Goal: Transaction & Acquisition: Purchase product/service

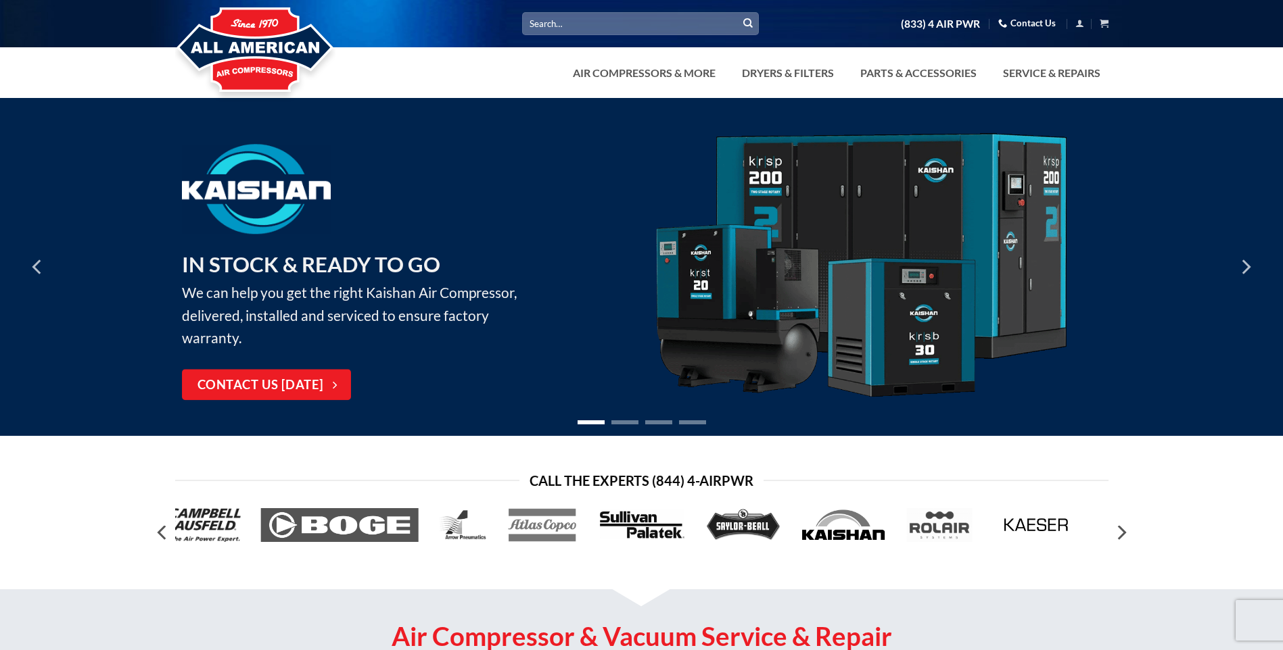
scroll to position [113, 0]
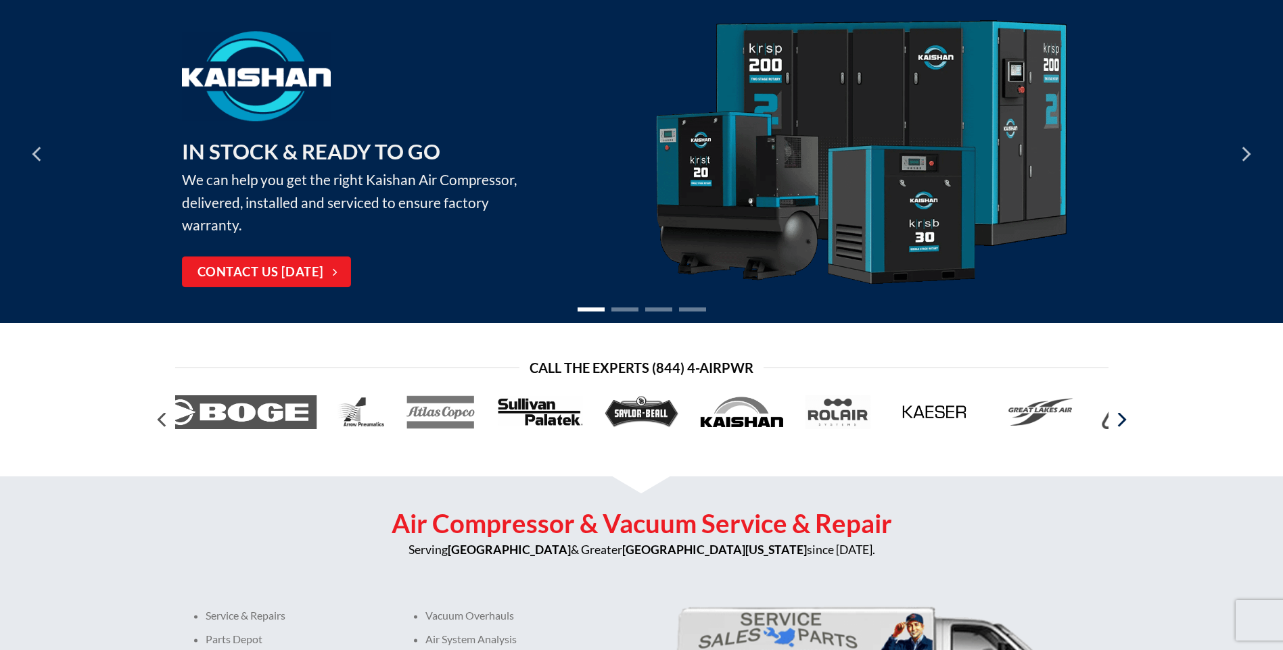
click at [1124, 424] on icon "Next" at bounding box center [1120, 420] width 24 height 24
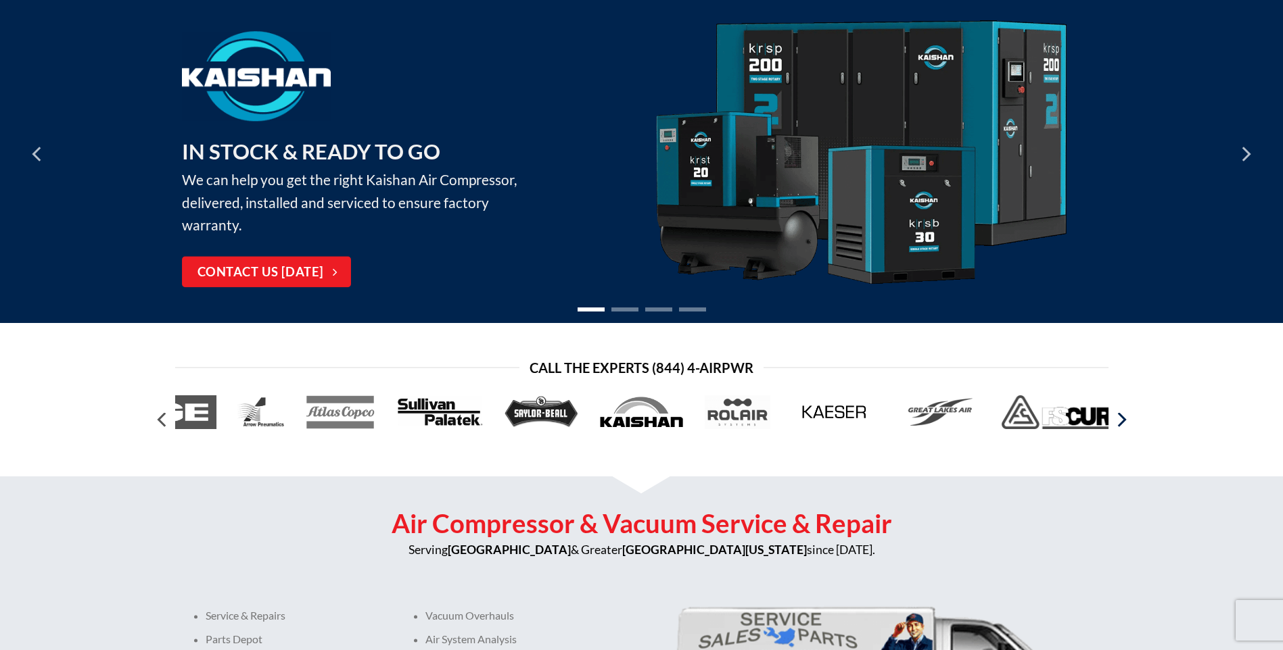
click at [1124, 424] on icon "Next" at bounding box center [1120, 420] width 24 height 24
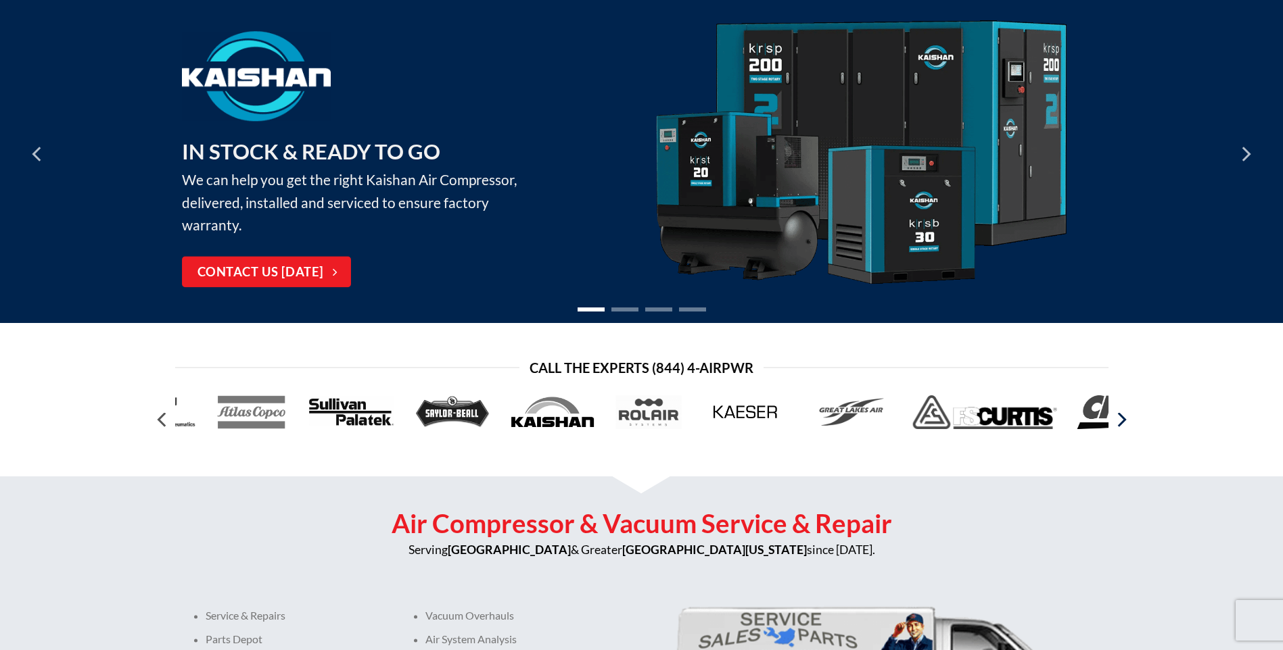
click at [1124, 424] on icon "Next" at bounding box center [1120, 420] width 24 height 24
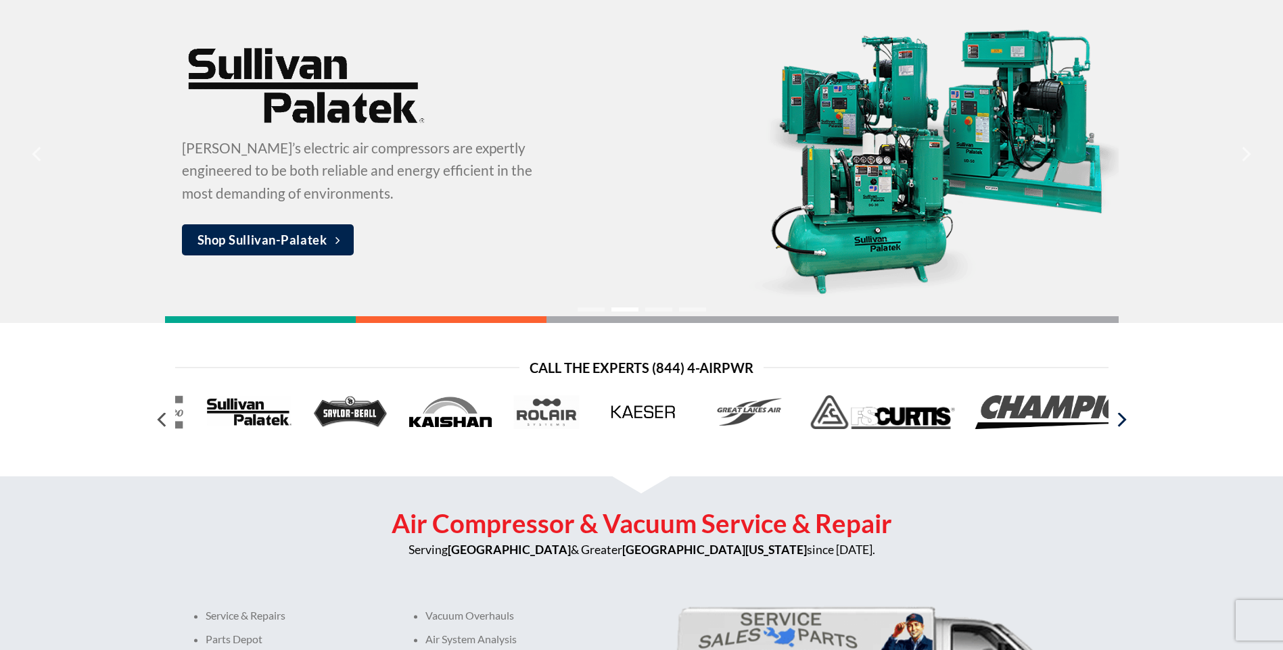
click at [1124, 424] on icon "Next" at bounding box center [1120, 420] width 24 height 24
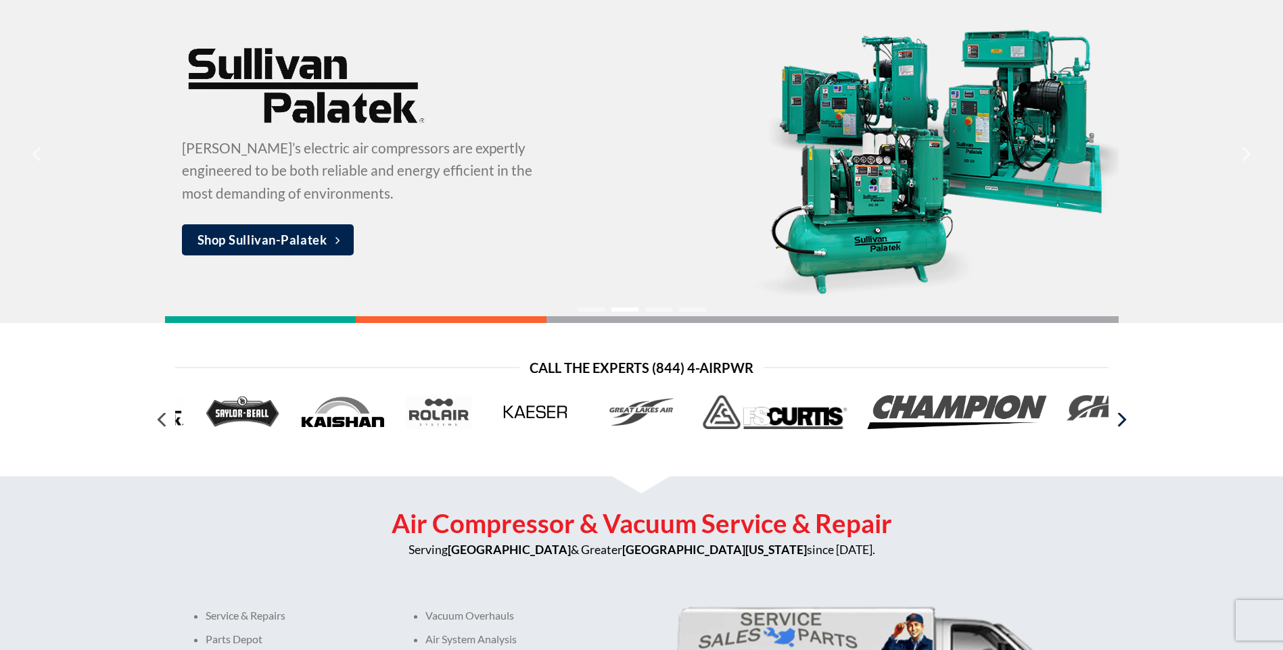
click at [1124, 424] on icon "Next" at bounding box center [1120, 420] width 24 height 24
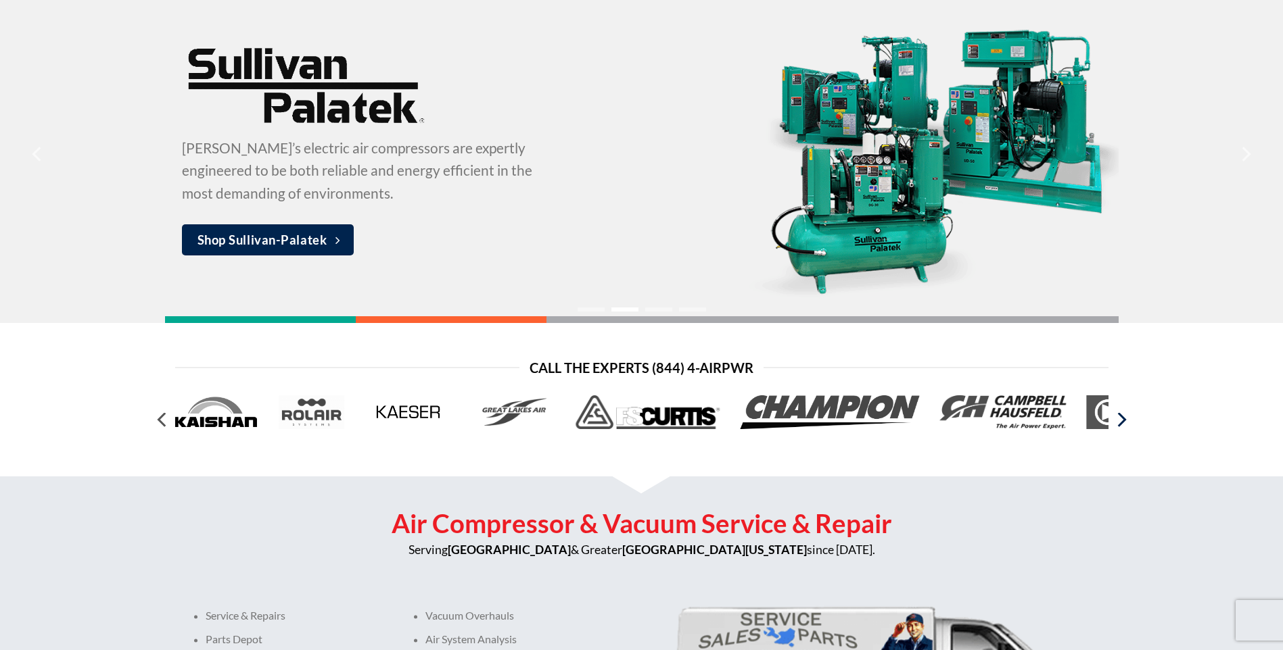
click at [1124, 424] on icon "Next" at bounding box center [1120, 420] width 24 height 24
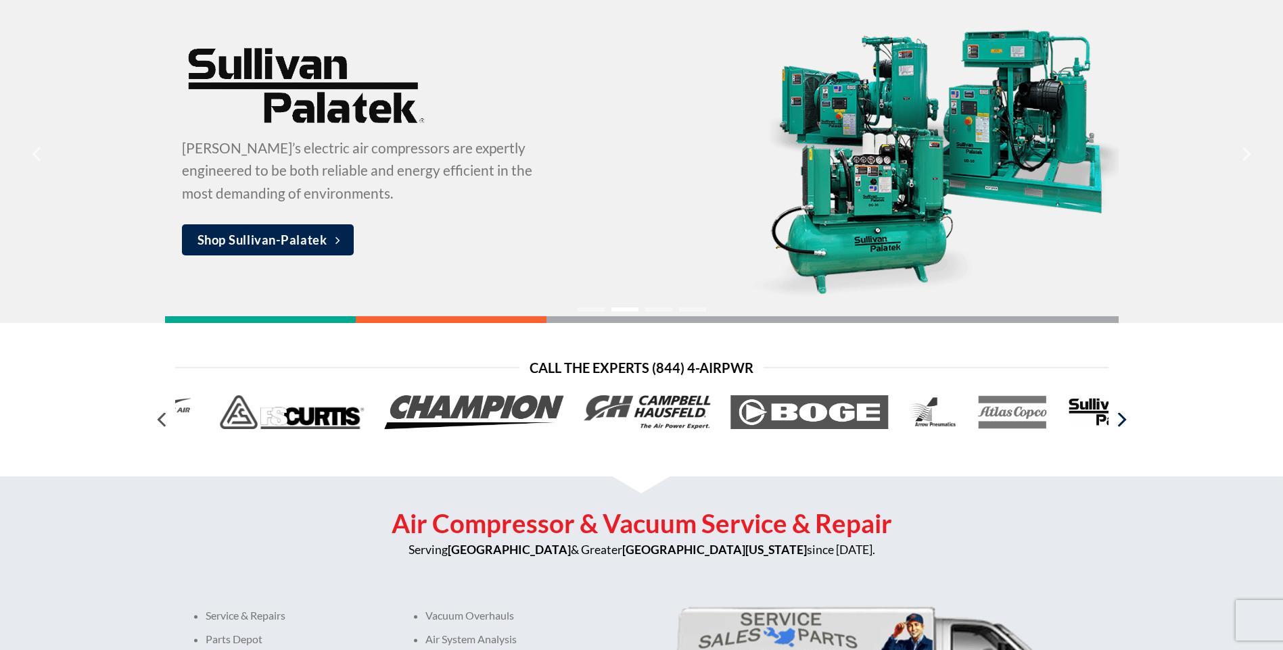
click at [1124, 424] on icon "Next" at bounding box center [1120, 420] width 24 height 24
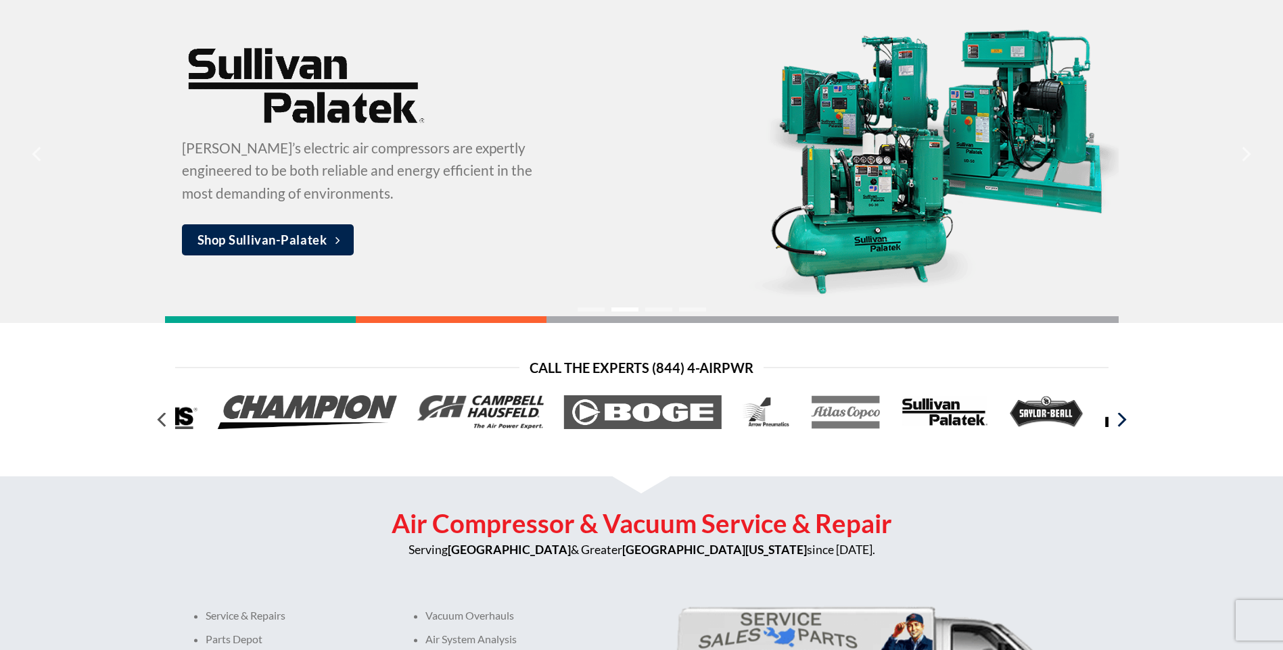
click at [1124, 424] on icon "Next" at bounding box center [1120, 420] width 24 height 24
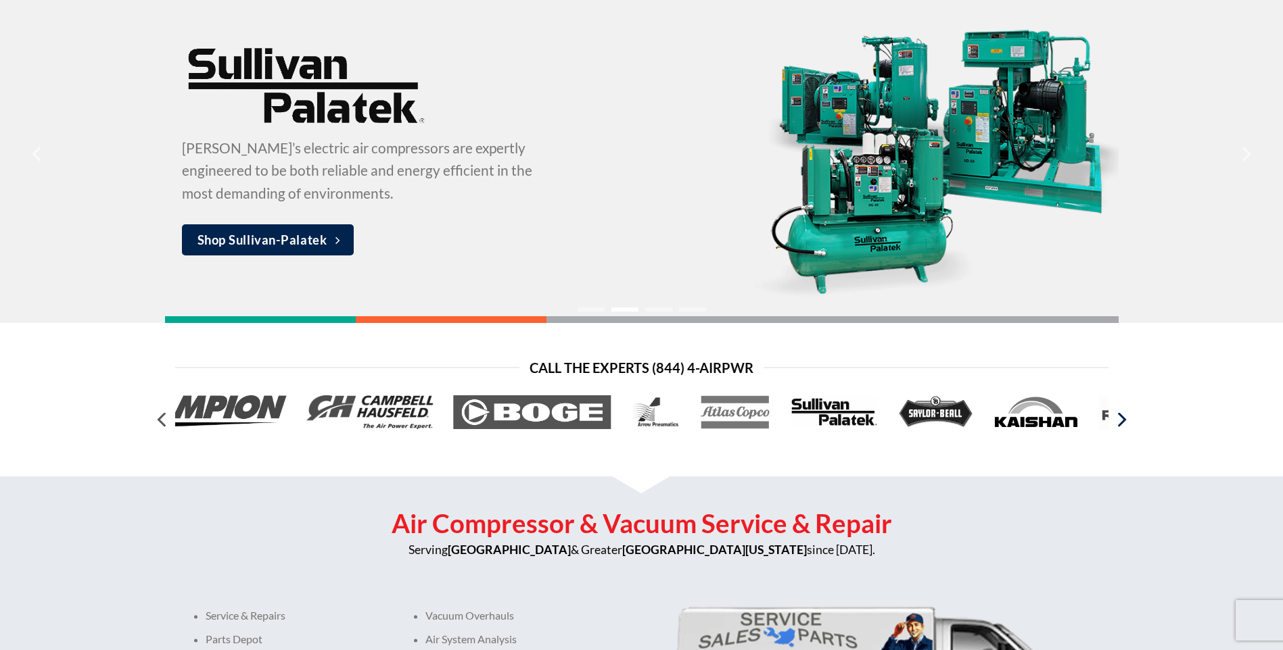
click at [1124, 424] on icon "Next" at bounding box center [1120, 420] width 24 height 24
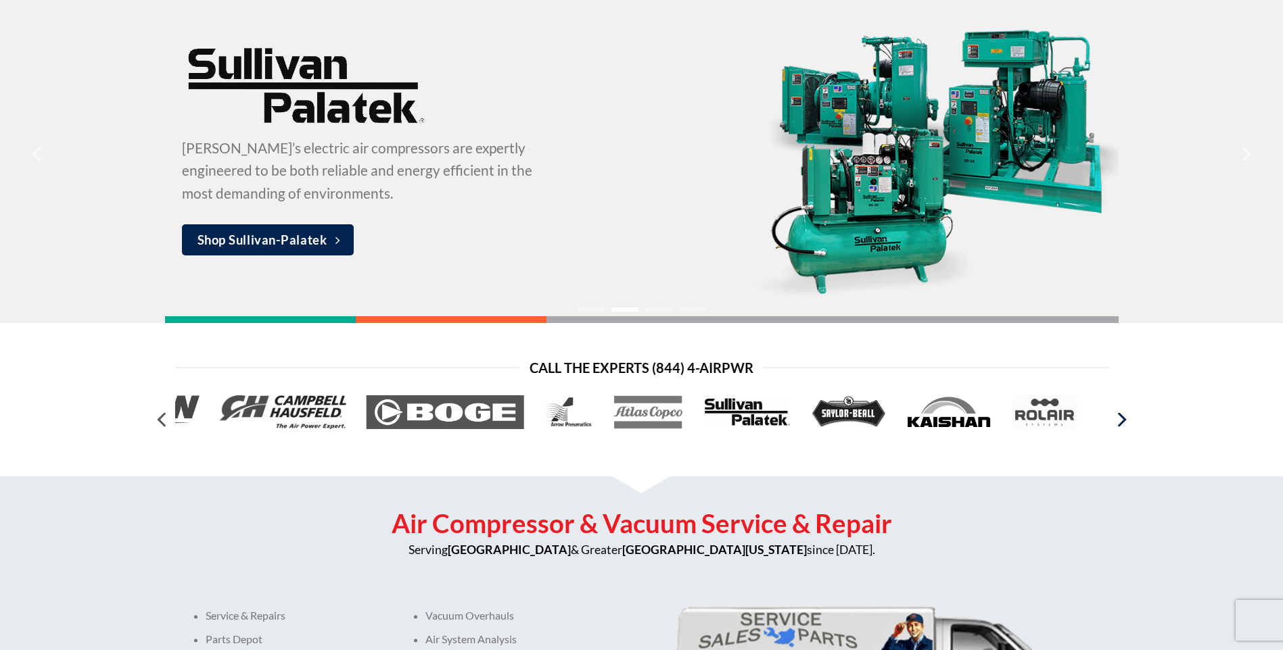
click at [1124, 424] on icon "Next" at bounding box center [1120, 420] width 24 height 24
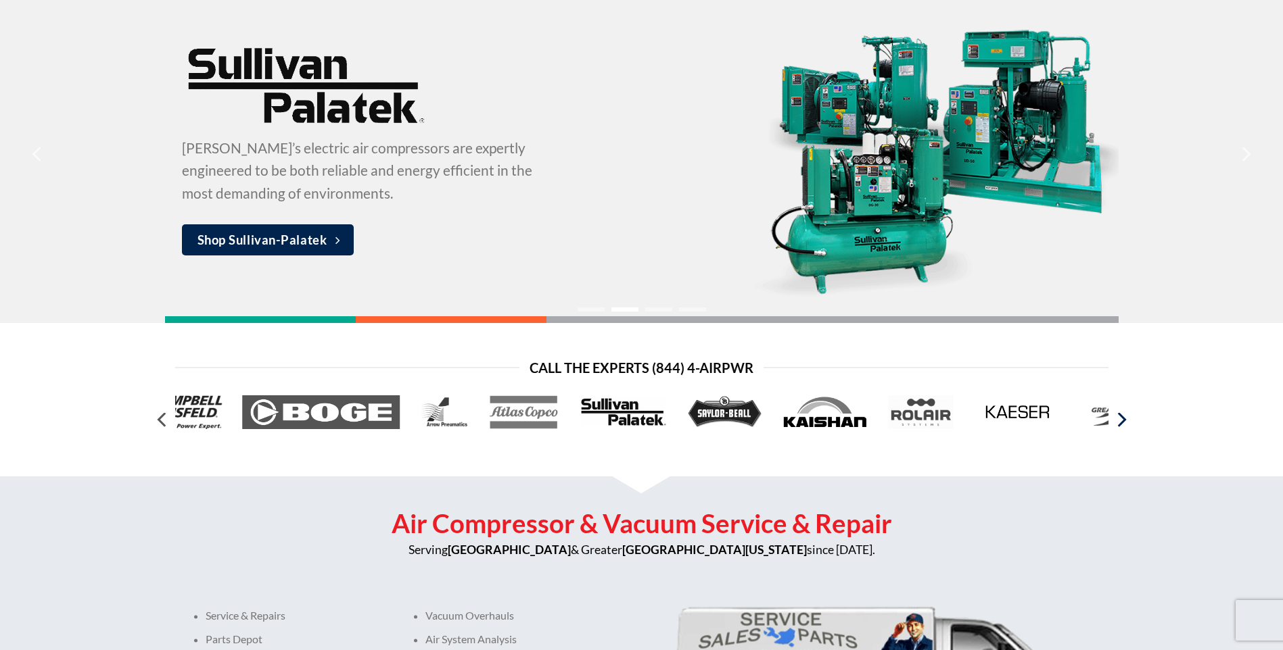
click at [1124, 424] on icon "Next" at bounding box center [1120, 420] width 24 height 24
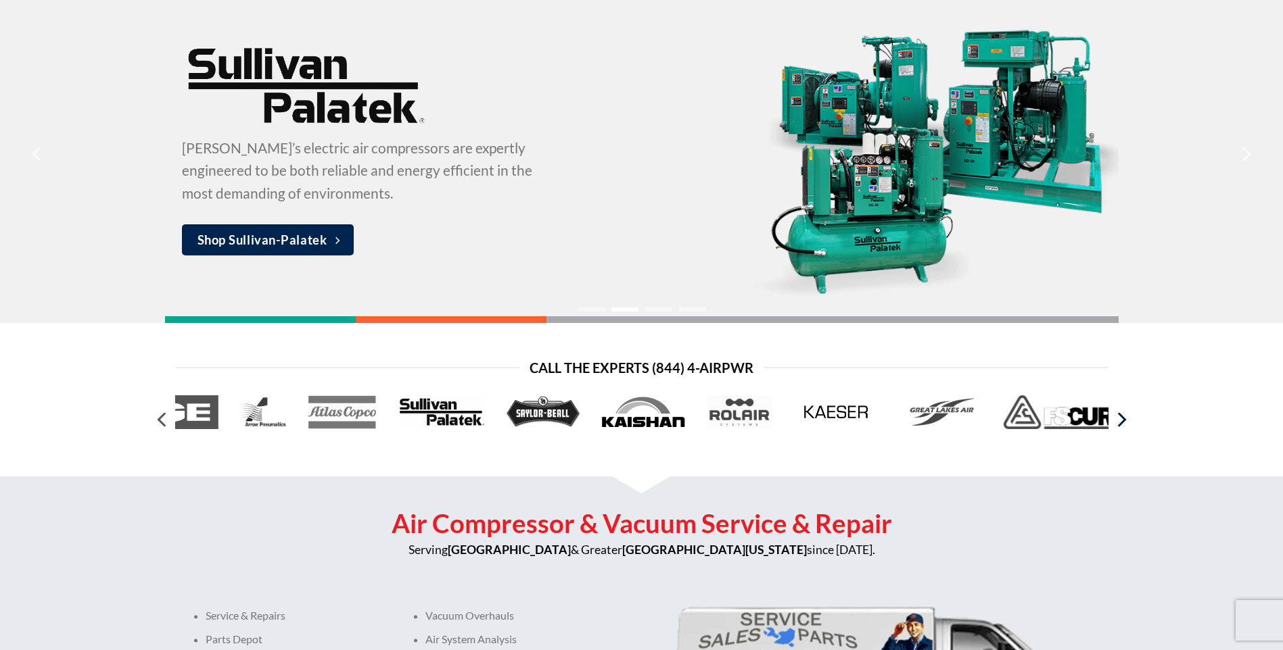
click at [1124, 424] on icon "Next" at bounding box center [1120, 420] width 24 height 24
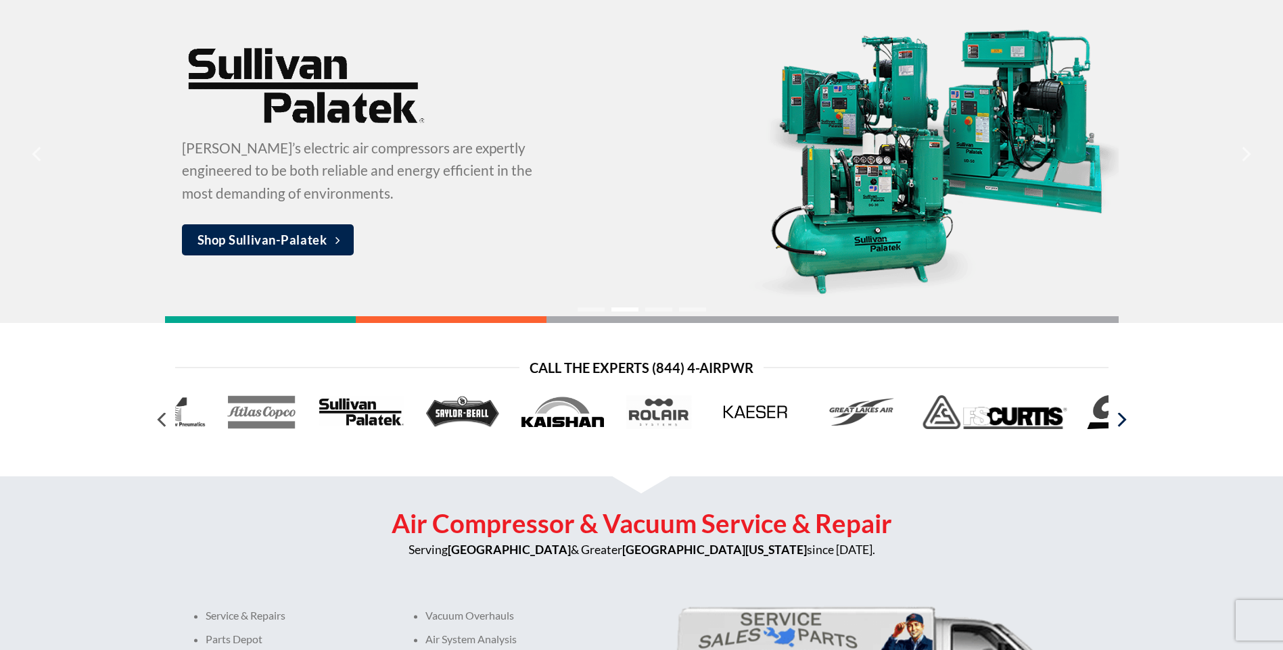
click at [1124, 424] on icon "Next" at bounding box center [1120, 420] width 24 height 24
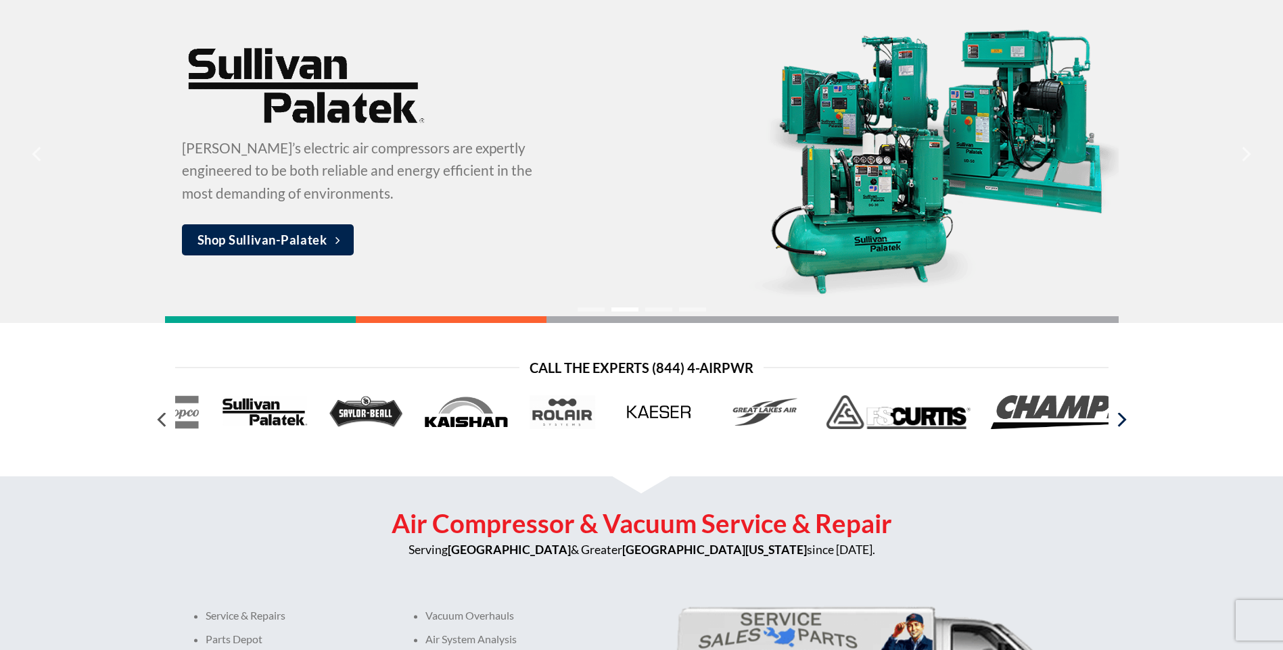
click at [1124, 424] on icon "Next" at bounding box center [1120, 420] width 24 height 24
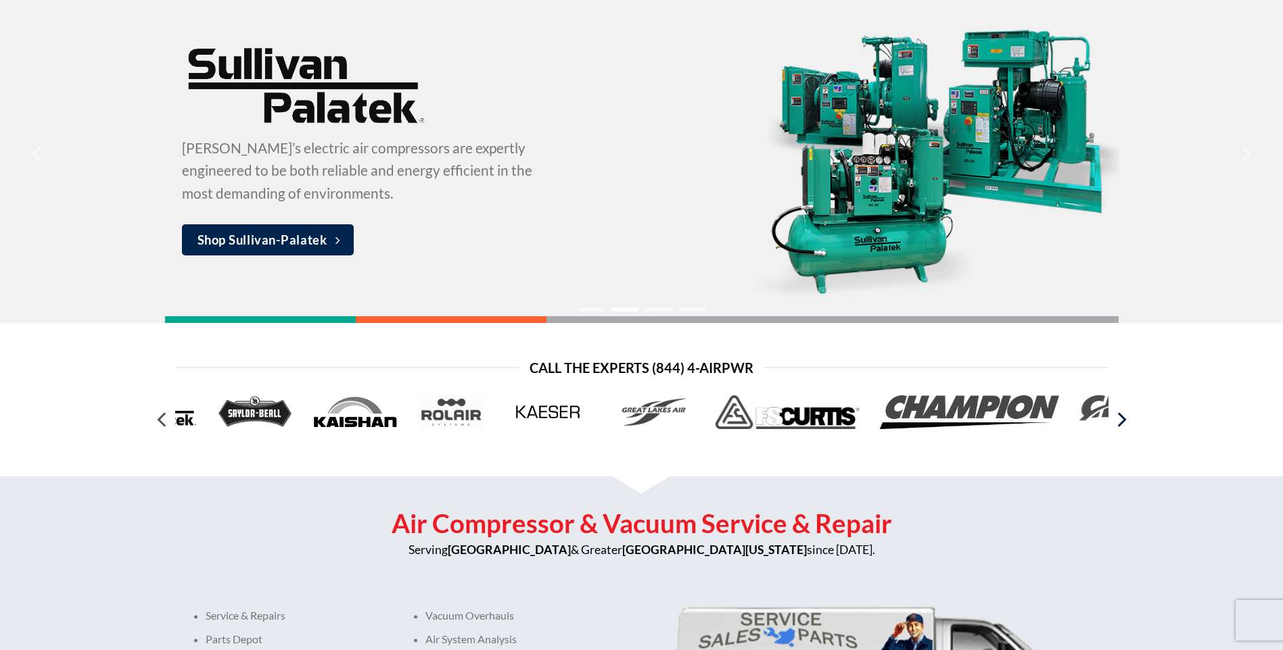
click at [1124, 424] on icon "Next" at bounding box center [1120, 420] width 24 height 24
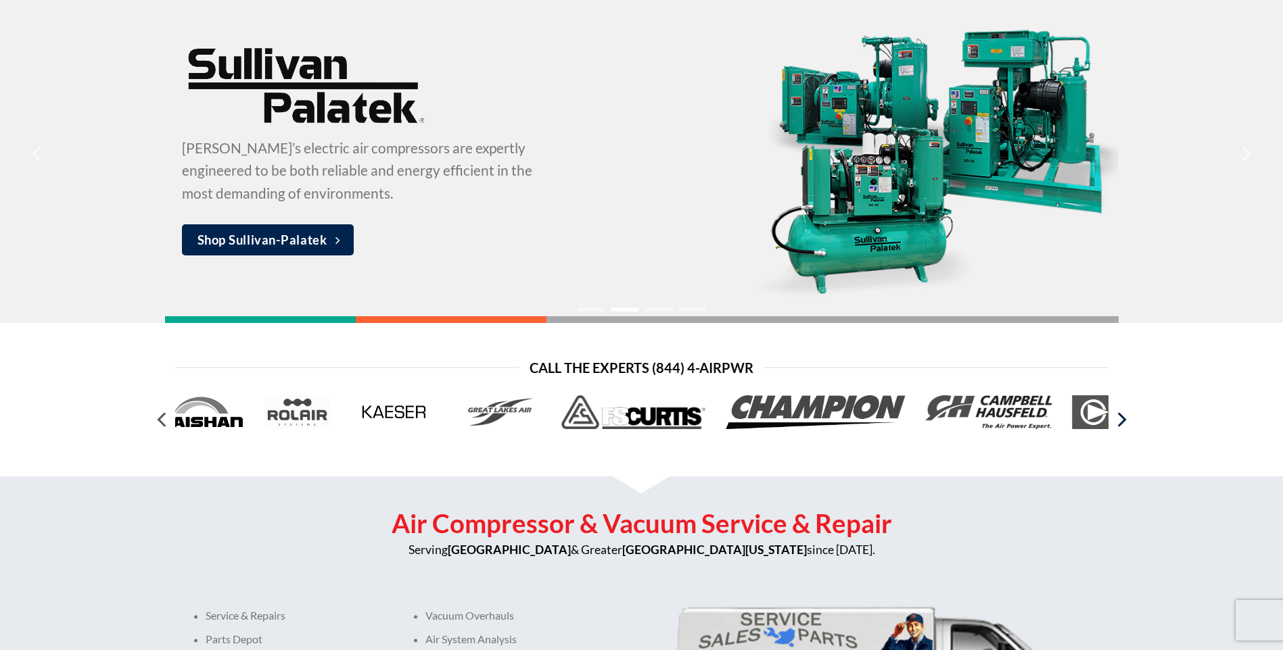
click at [1124, 424] on icon "Next" at bounding box center [1120, 420] width 24 height 24
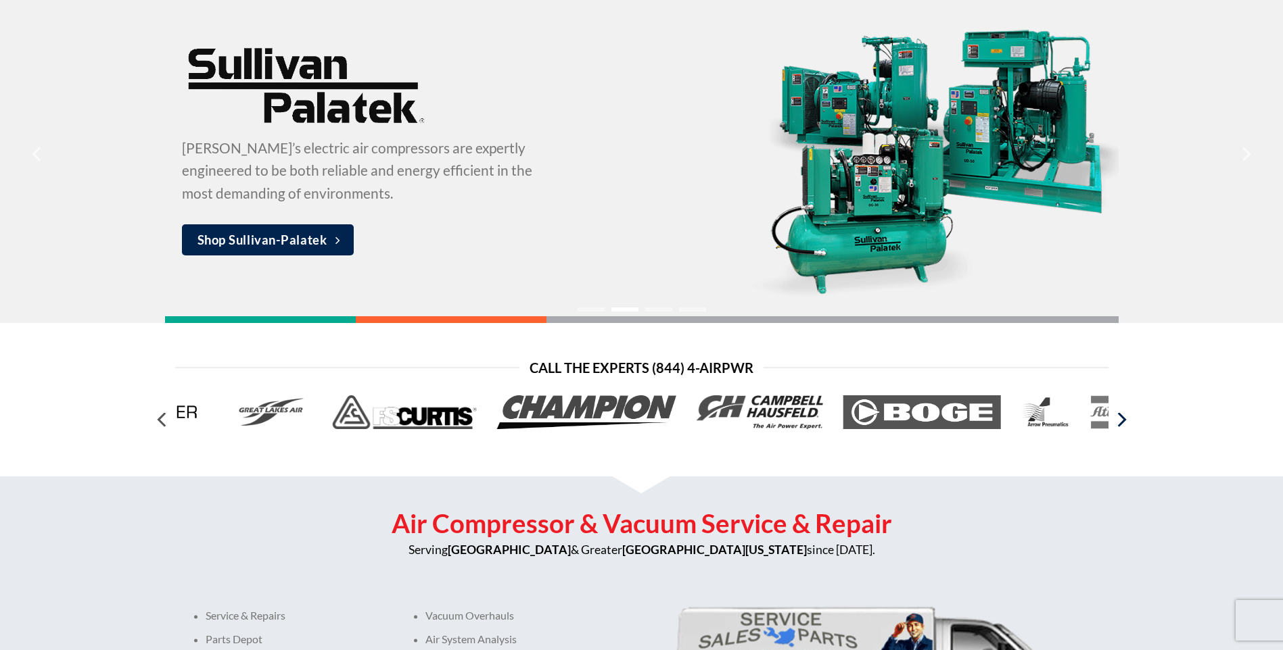
click at [1124, 424] on icon "Next" at bounding box center [1120, 420] width 24 height 24
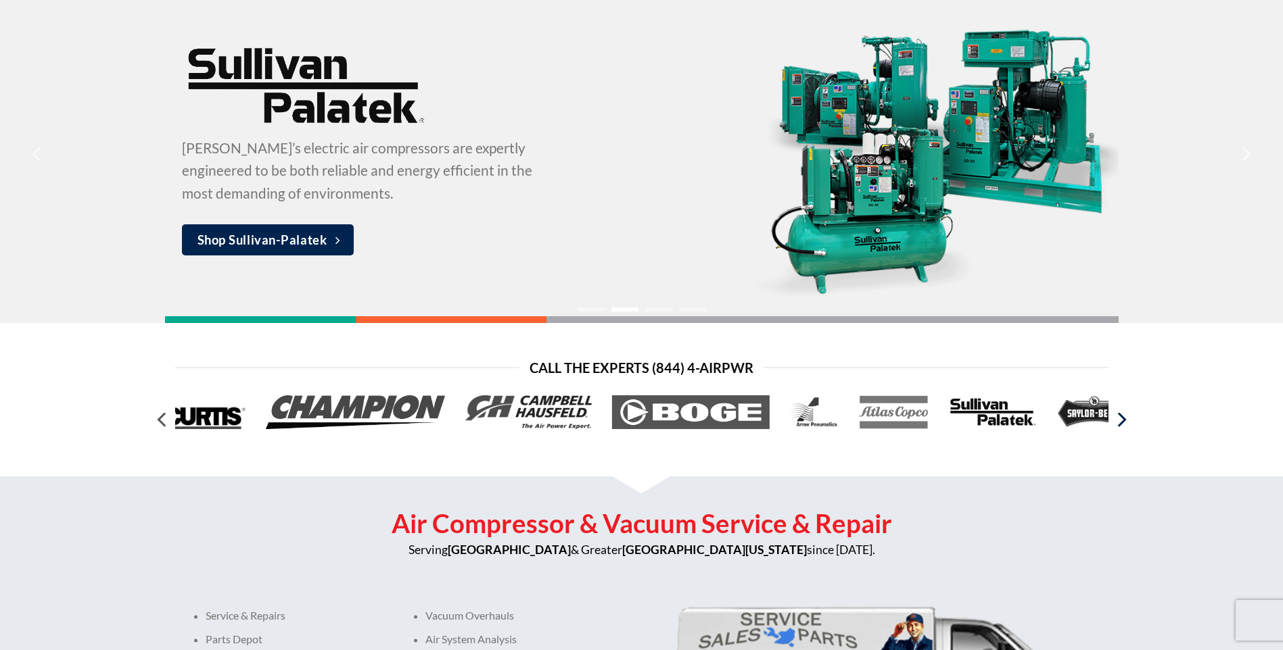
click at [1124, 424] on icon "Next" at bounding box center [1120, 420] width 24 height 24
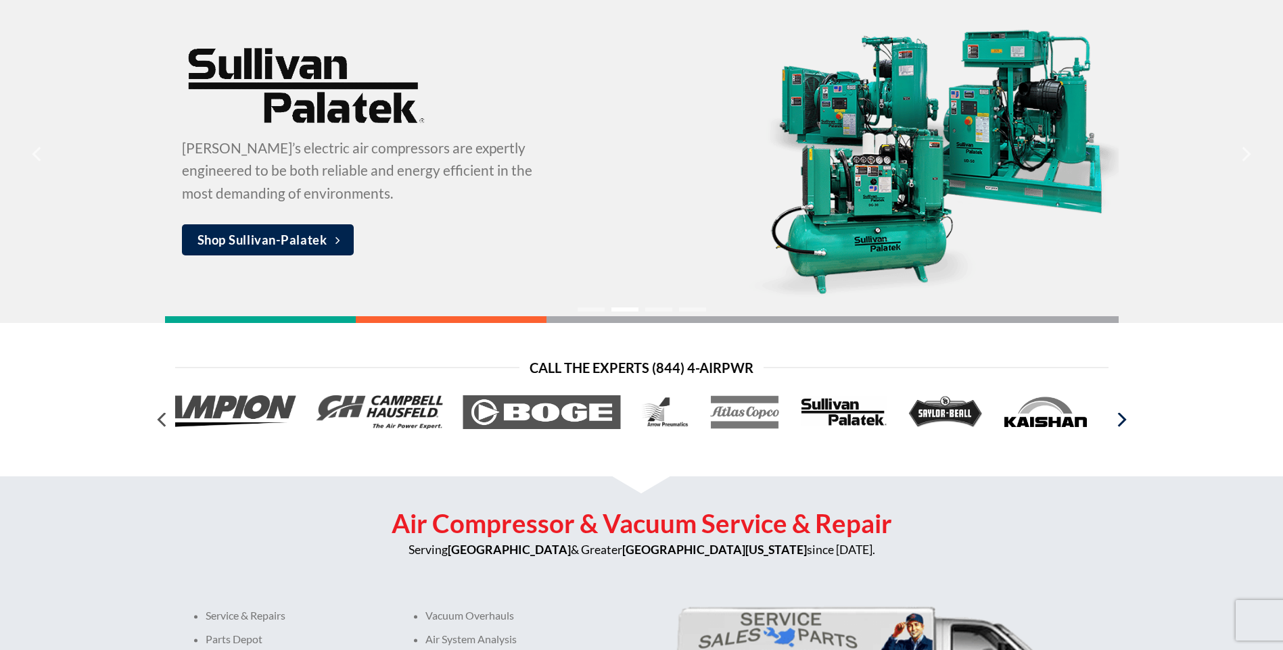
click at [1124, 424] on icon "Next" at bounding box center [1120, 420] width 24 height 24
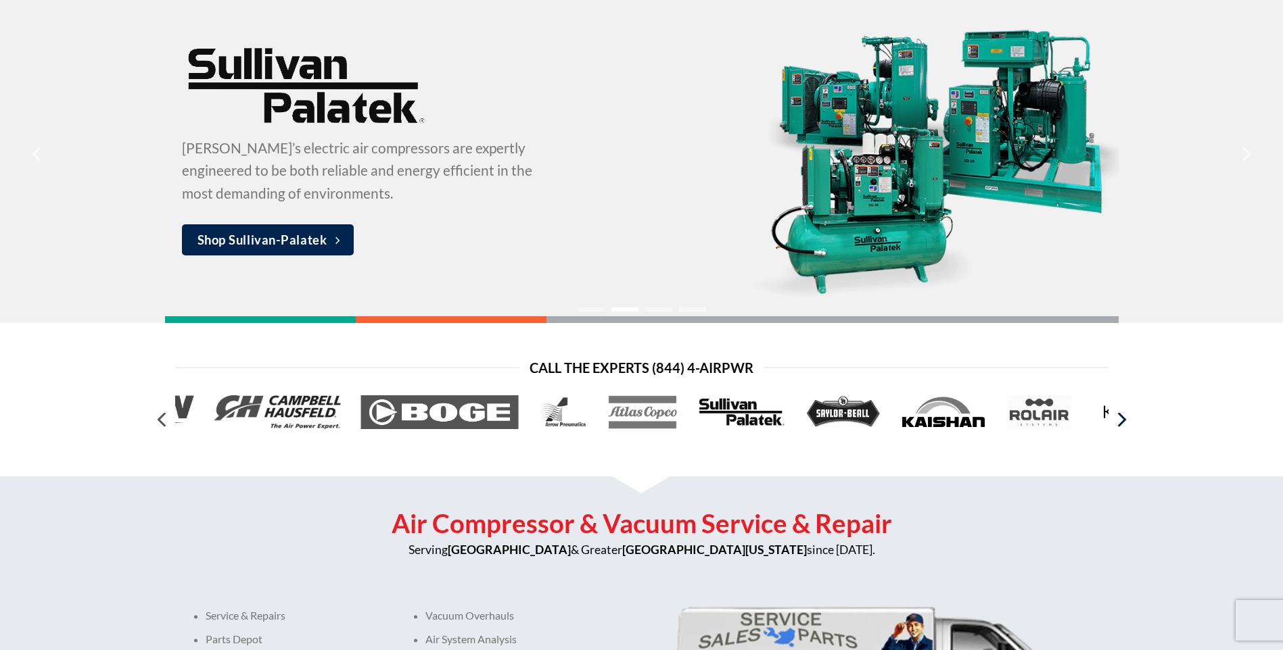
click at [1124, 424] on icon "Next" at bounding box center [1120, 420] width 24 height 24
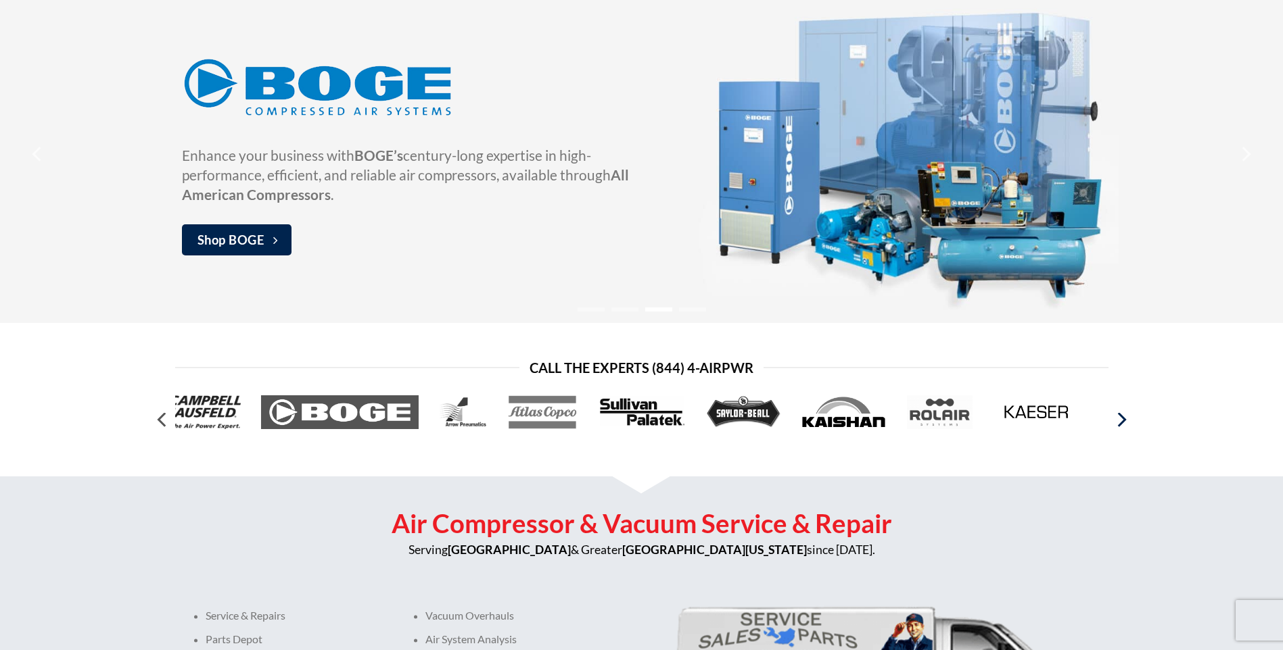
click at [1124, 424] on icon "Next" at bounding box center [1120, 420] width 24 height 24
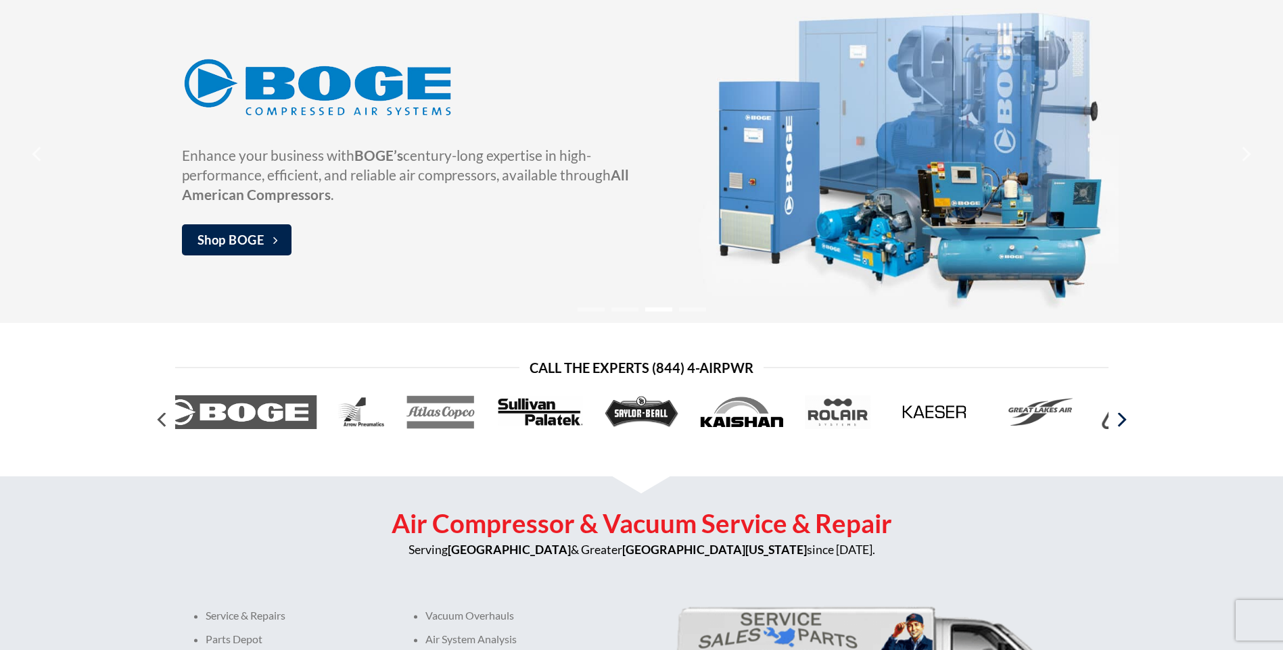
click at [1124, 424] on icon "Next" at bounding box center [1120, 420] width 24 height 24
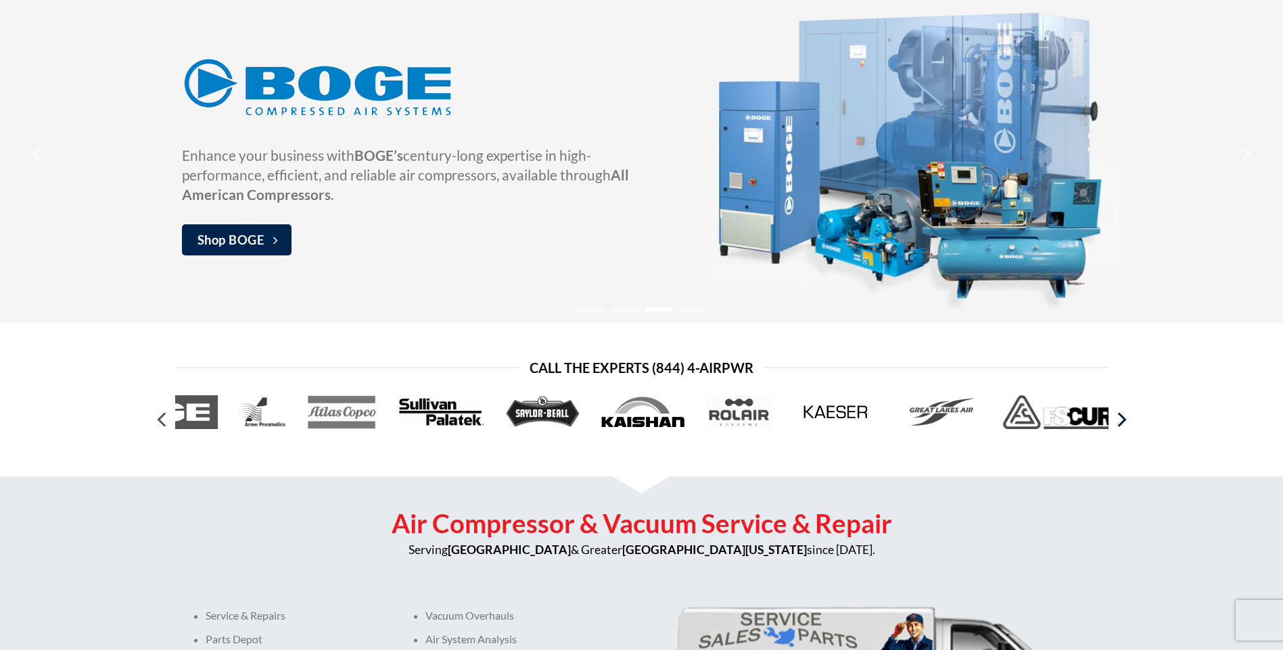
click at [1124, 424] on icon "Next" at bounding box center [1120, 420] width 24 height 24
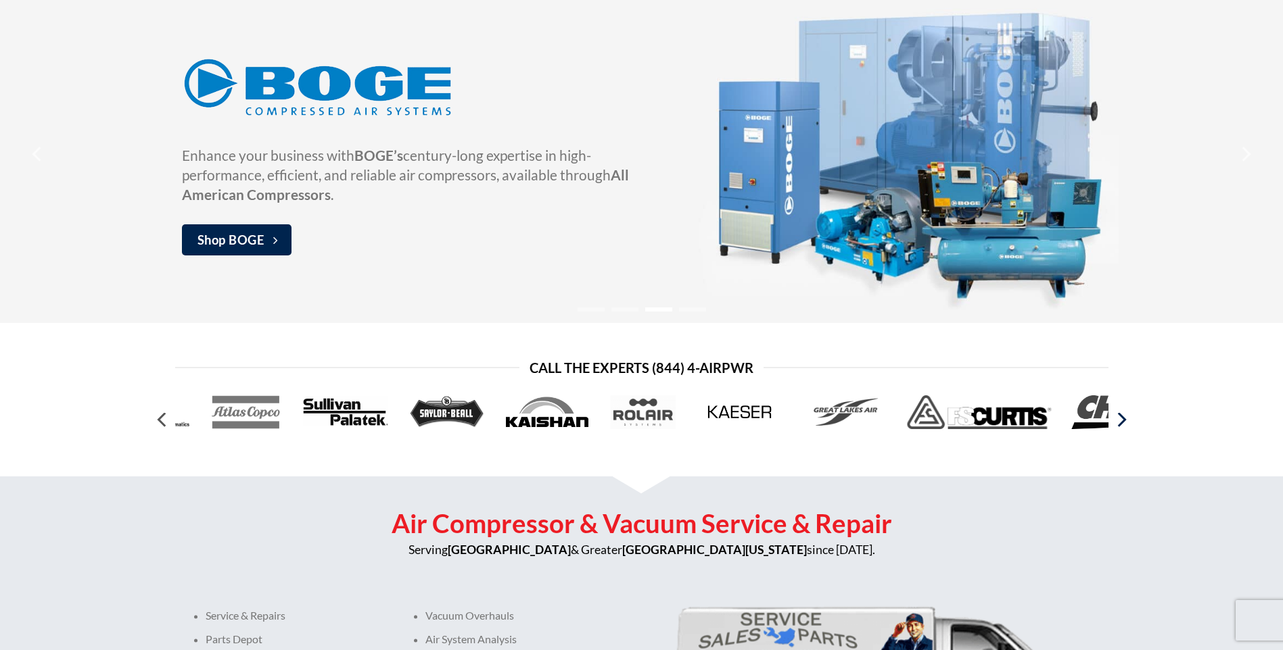
click at [1124, 424] on icon "Next" at bounding box center [1120, 420] width 24 height 24
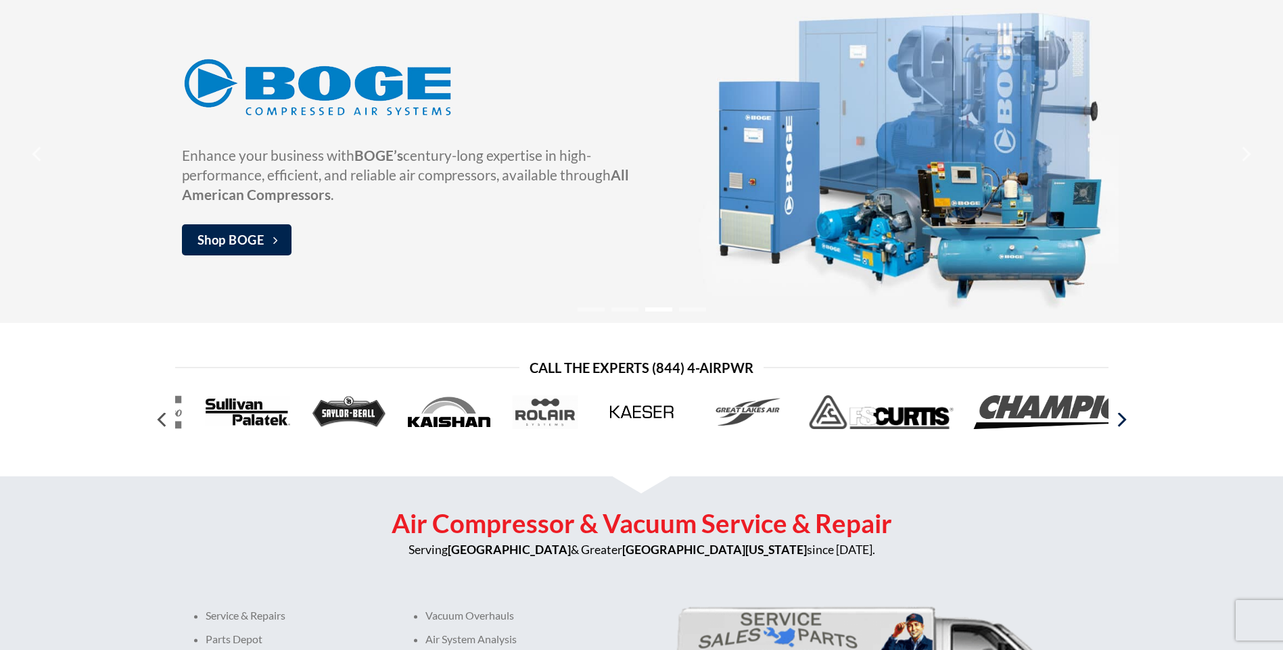
click at [1124, 424] on icon "Next" at bounding box center [1120, 420] width 24 height 24
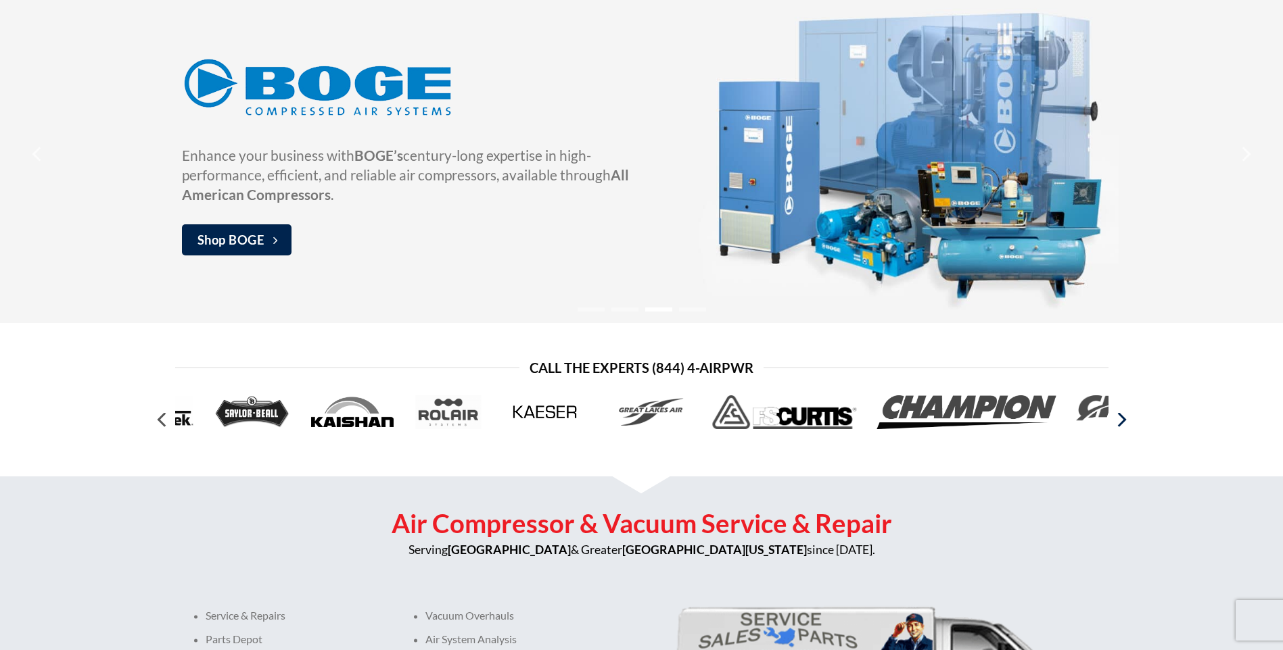
click at [1124, 424] on icon "Next" at bounding box center [1120, 420] width 24 height 24
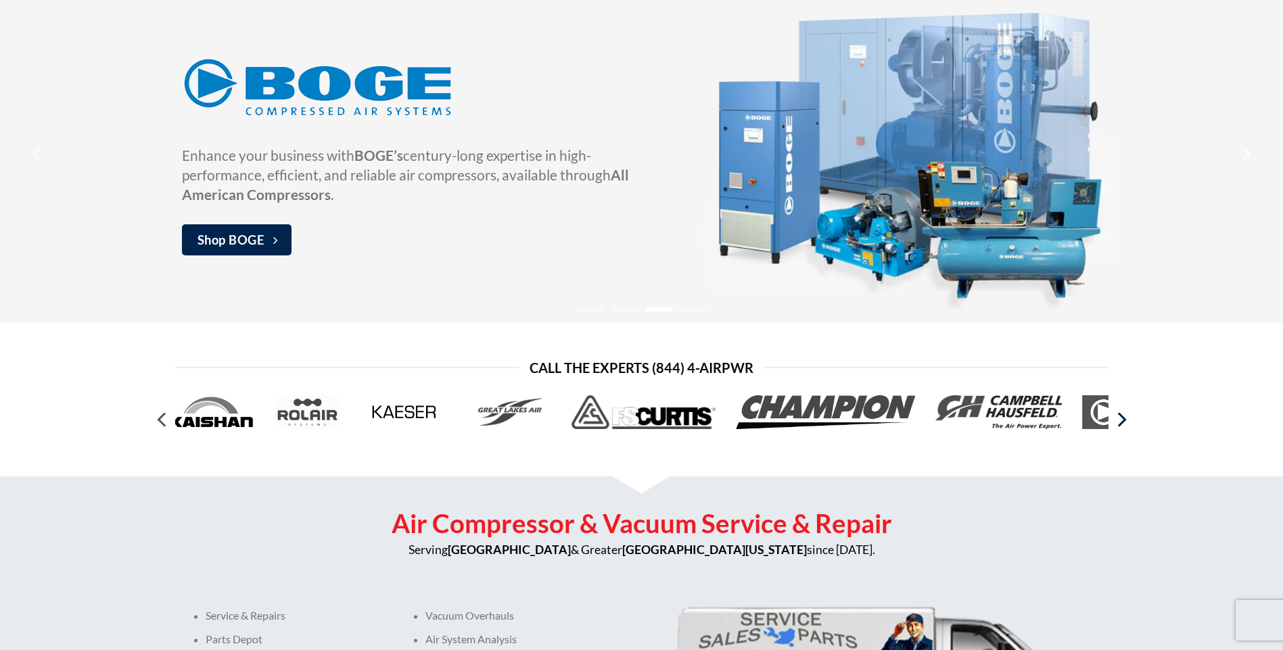
click at [1124, 424] on icon "Next" at bounding box center [1120, 420] width 24 height 24
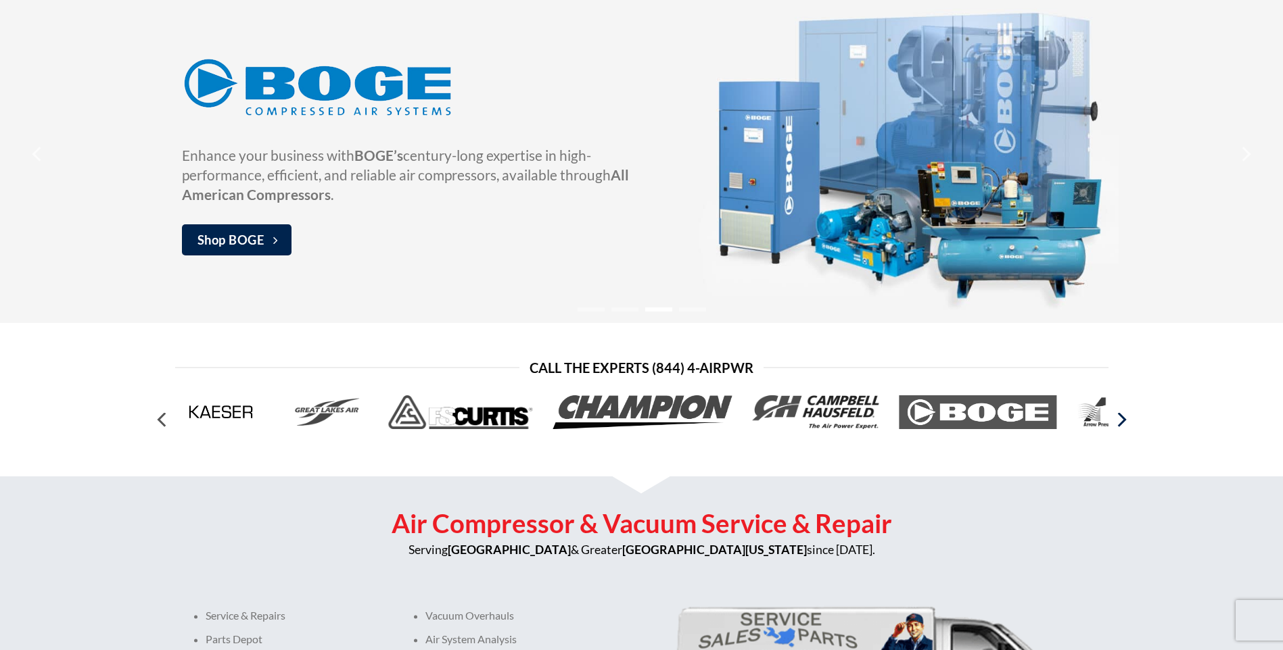
click at [1124, 424] on icon "Next" at bounding box center [1120, 420] width 24 height 24
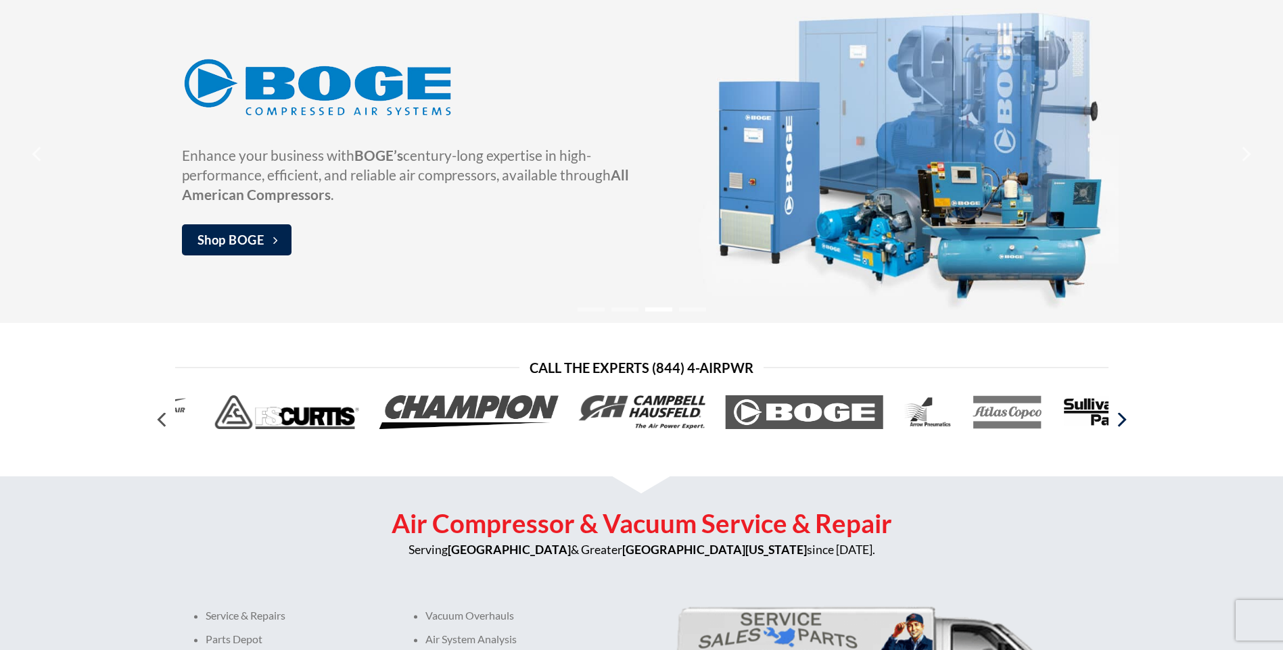
click at [1125, 424] on icon "Next" at bounding box center [1120, 420] width 24 height 24
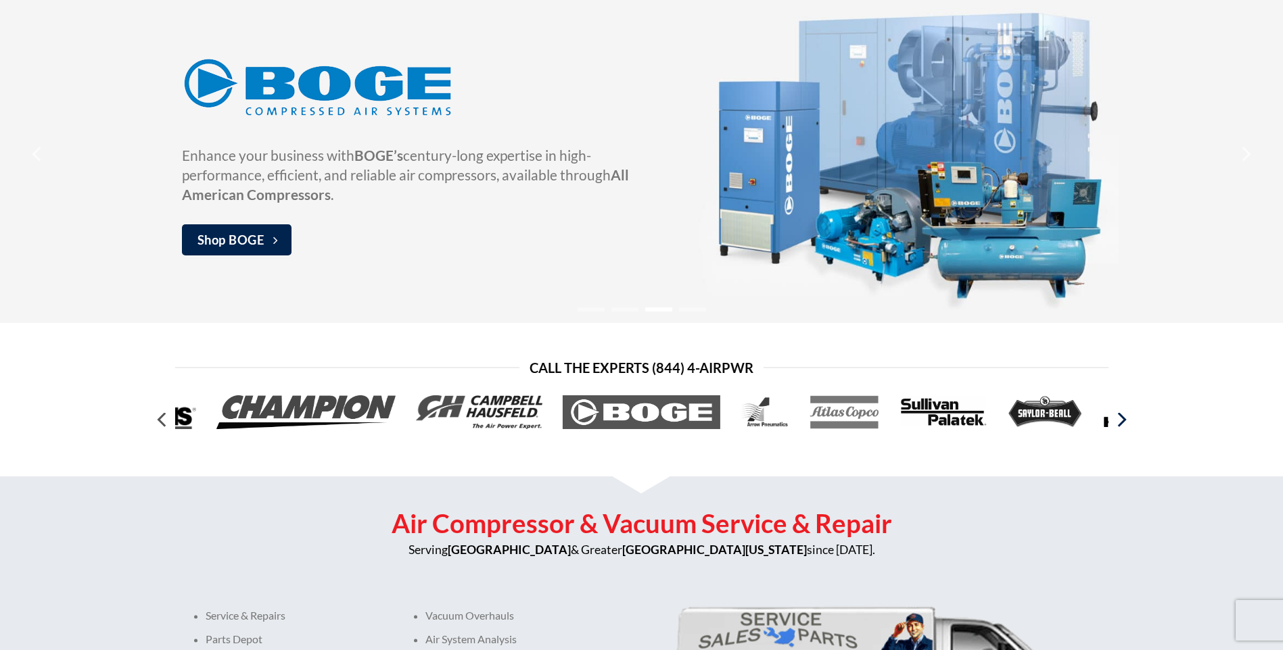
click at [1125, 423] on icon "Next" at bounding box center [1120, 420] width 24 height 24
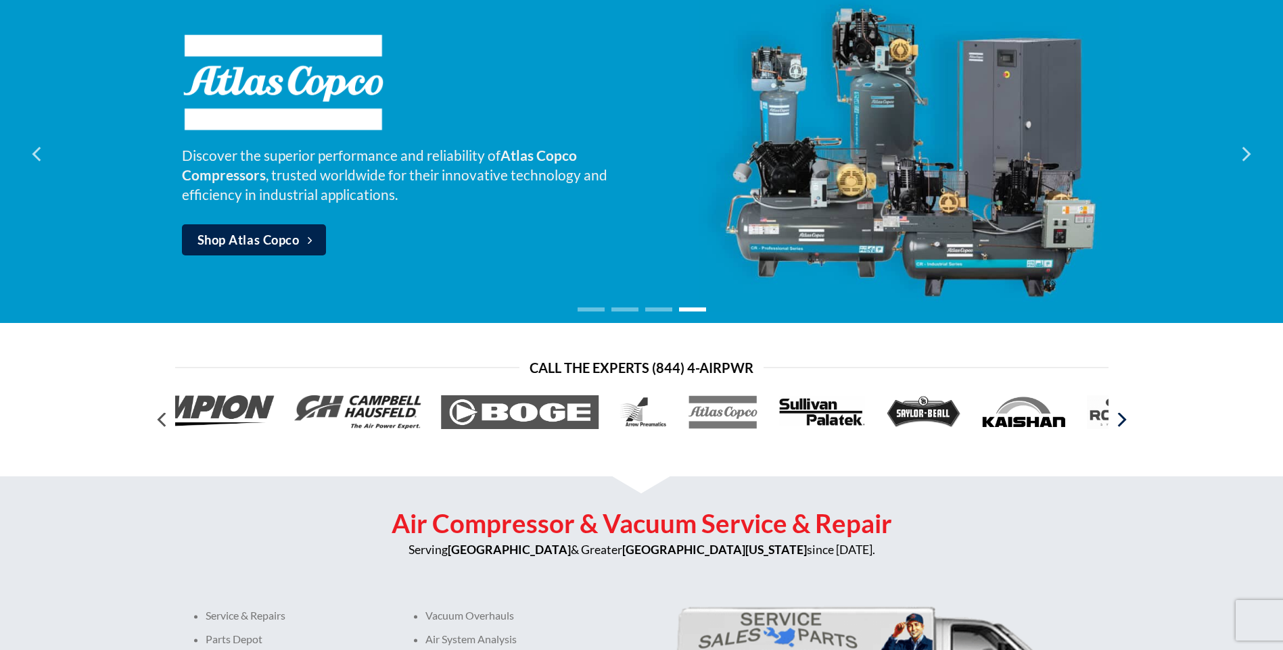
click at [1125, 423] on icon "Next" at bounding box center [1120, 420] width 24 height 24
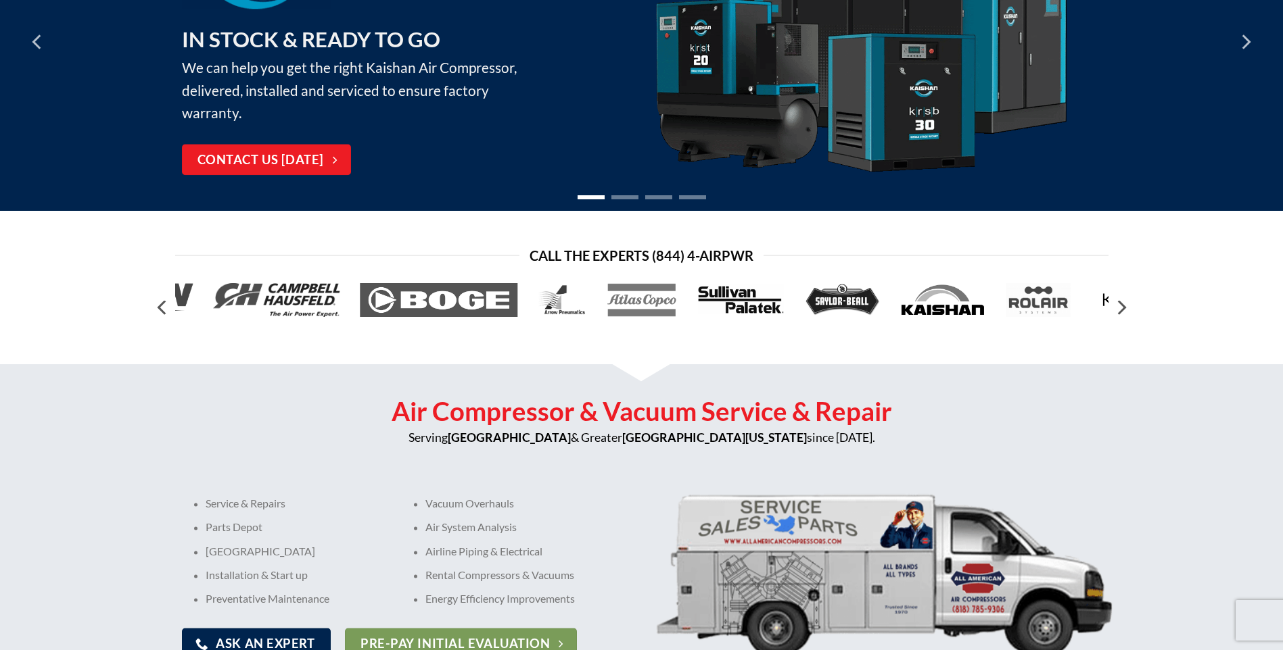
scroll to position [0, 0]
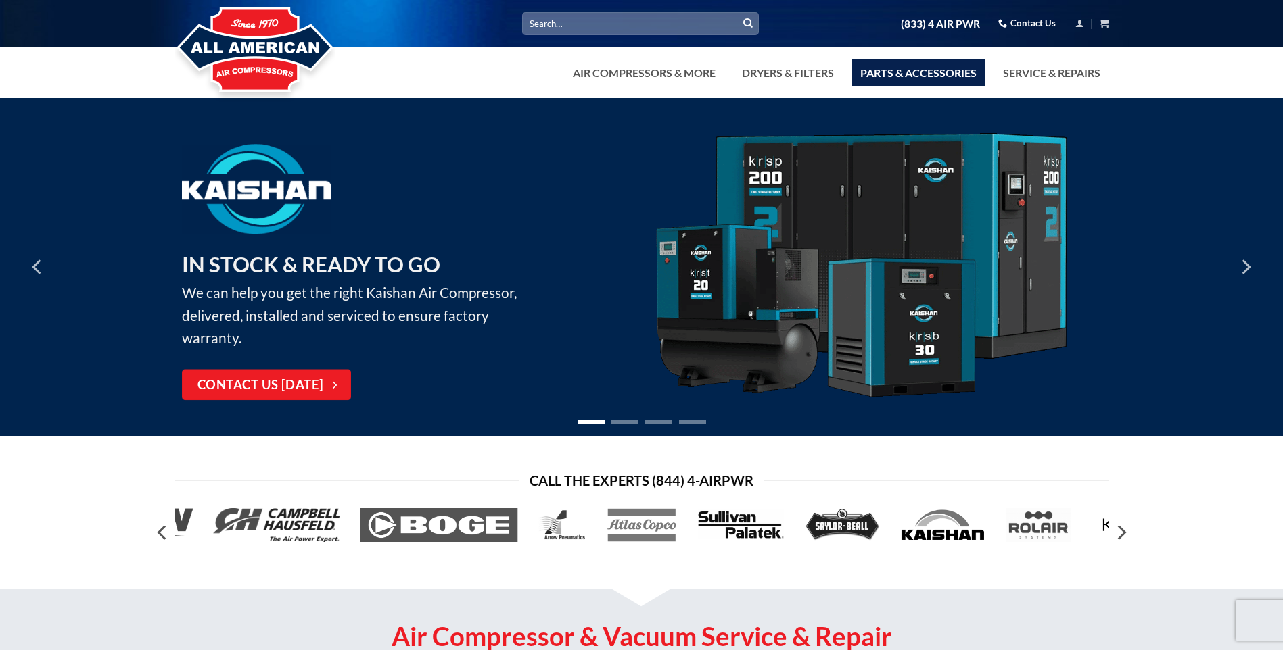
click at [895, 68] on link "Parts & Accessories" at bounding box center [918, 72] width 133 height 27
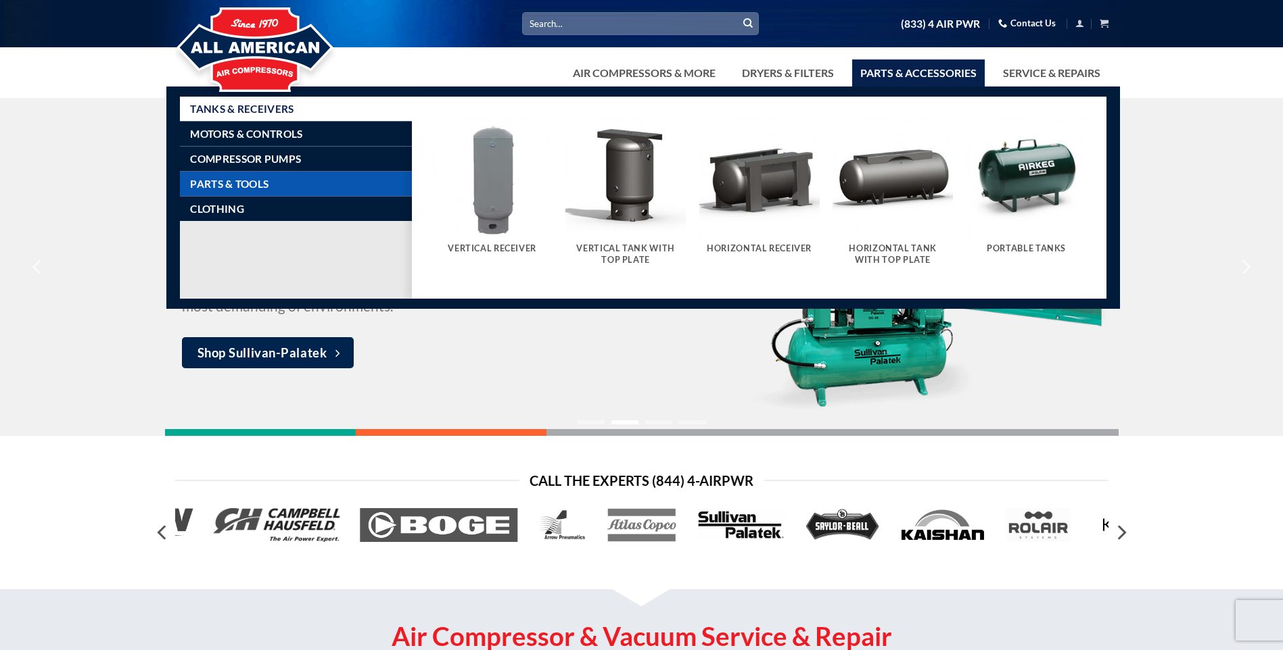
click at [229, 191] on link "Parts & Tools" at bounding box center [301, 184] width 222 height 24
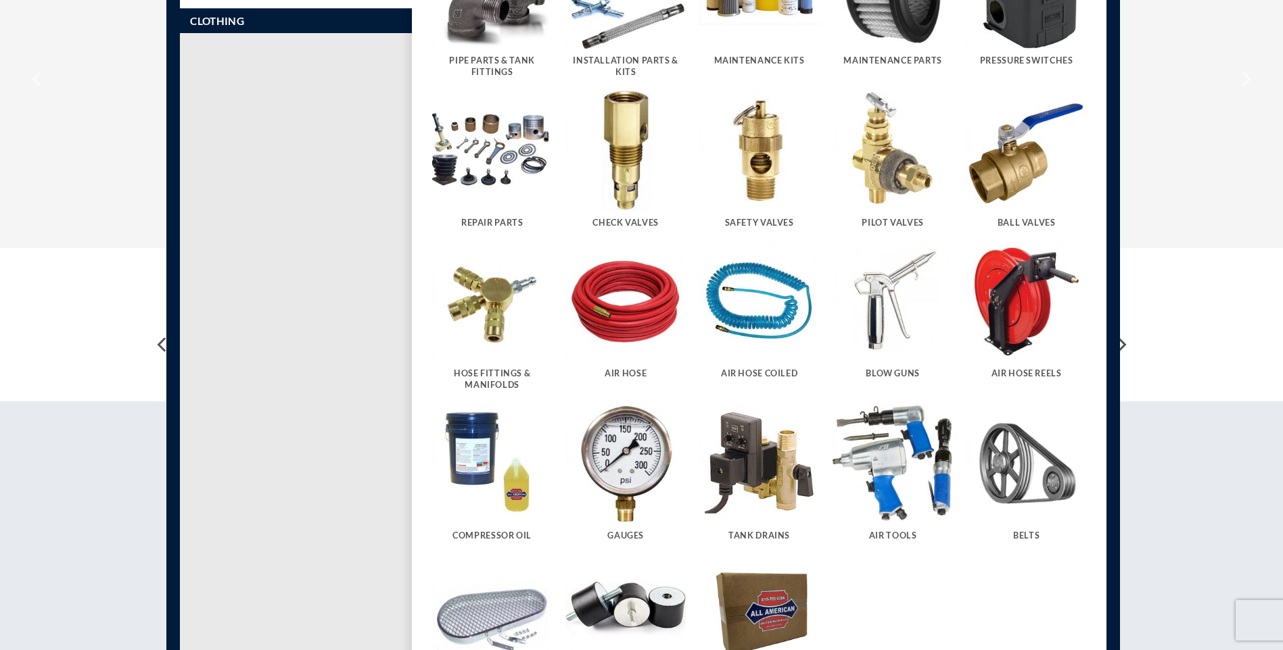
scroll to position [225, 0]
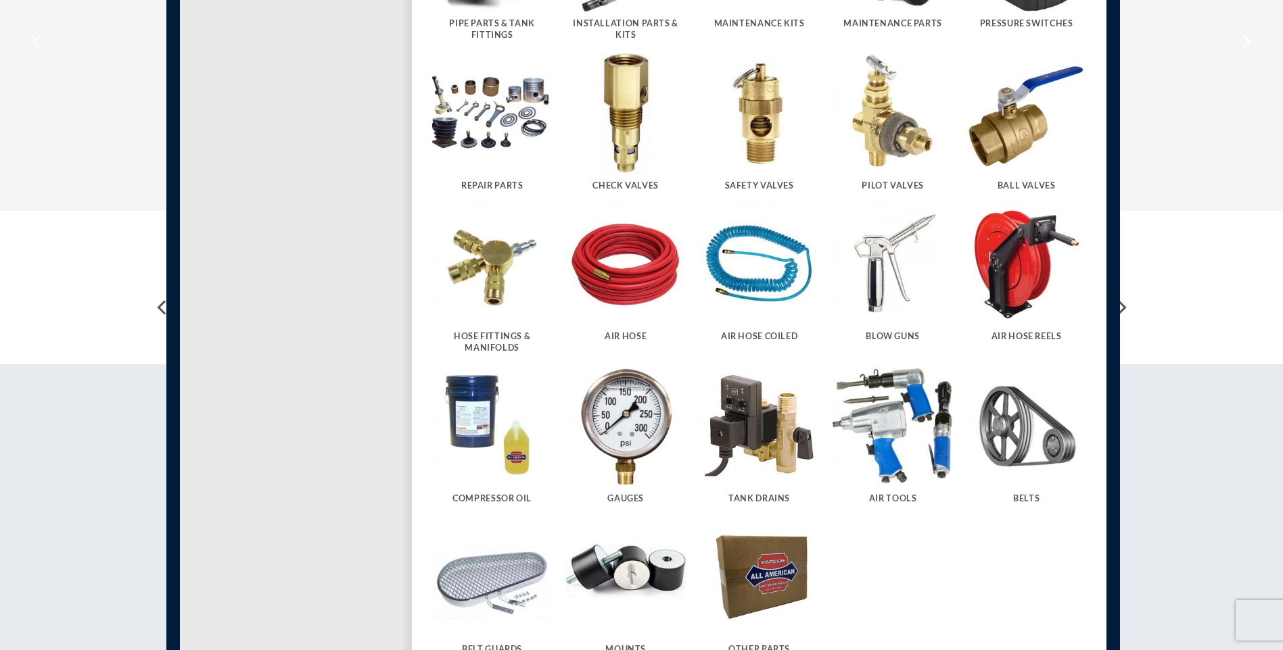
click at [1025, 438] on img "Visit product category Belts" at bounding box center [1026, 426] width 120 height 120
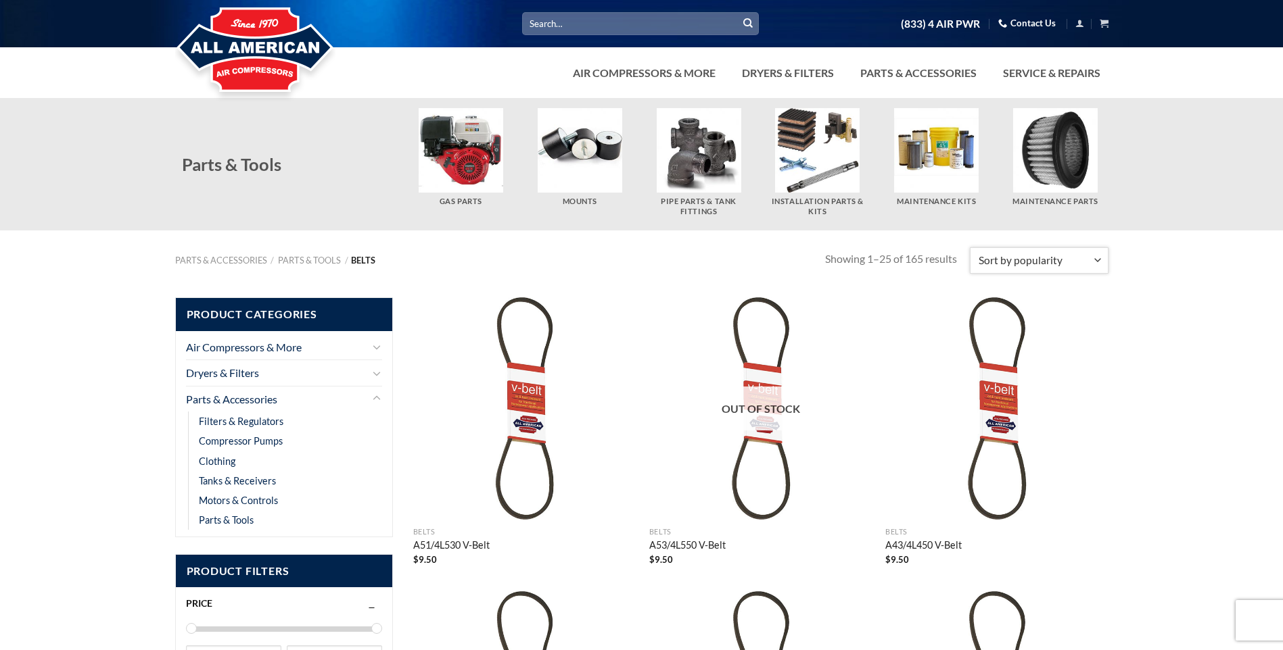
click at [1053, 260] on select "Sort by popularity Sort by average rating Sort by latest Sort by price: low to …" at bounding box center [1039, 260] width 138 height 26
select select "price-desc"
click at [971, 247] on select "Sort by popularity Sort by average rating Sort by latest Sort by price: low to …" at bounding box center [1039, 260] width 138 height 26
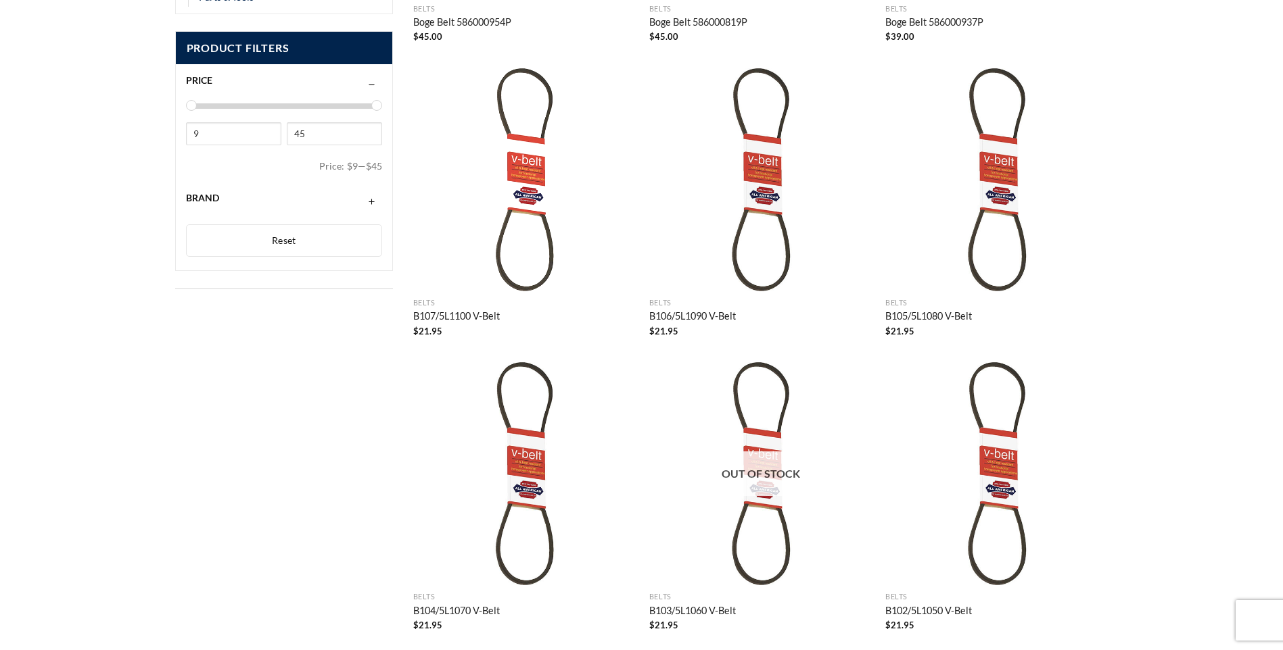
scroll to position [563, 0]
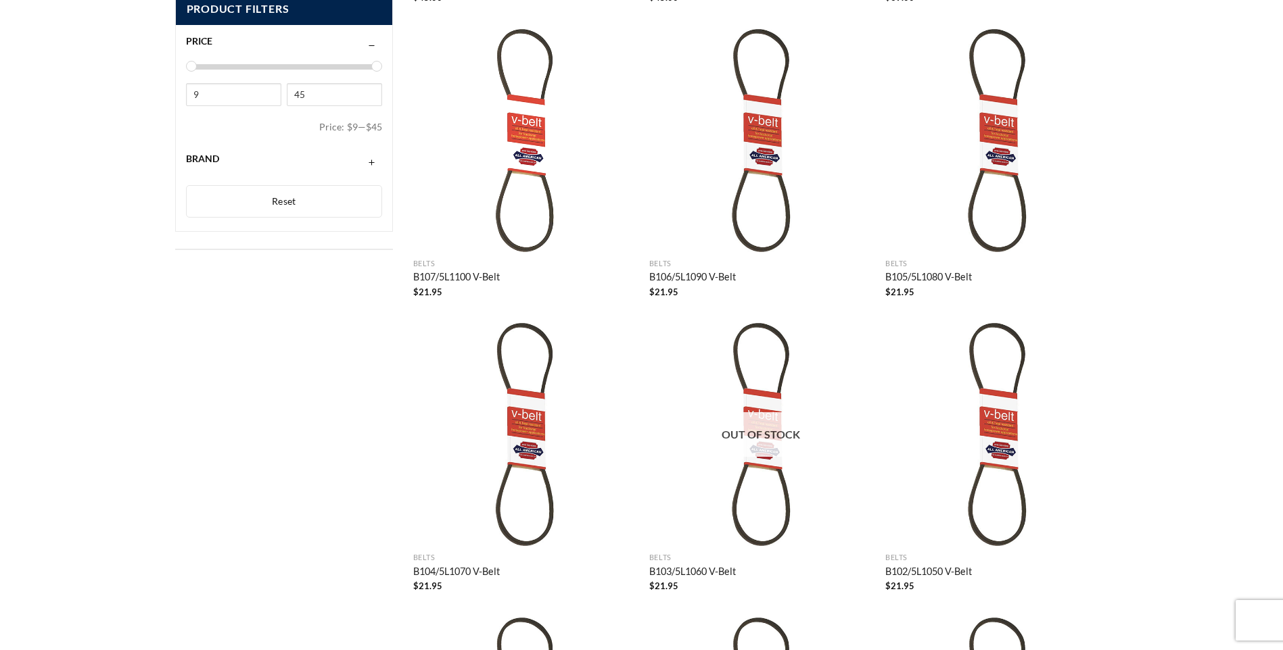
click at [514, 143] on img "B107/5L1100 V-Belt" at bounding box center [524, 140] width 223 height 223
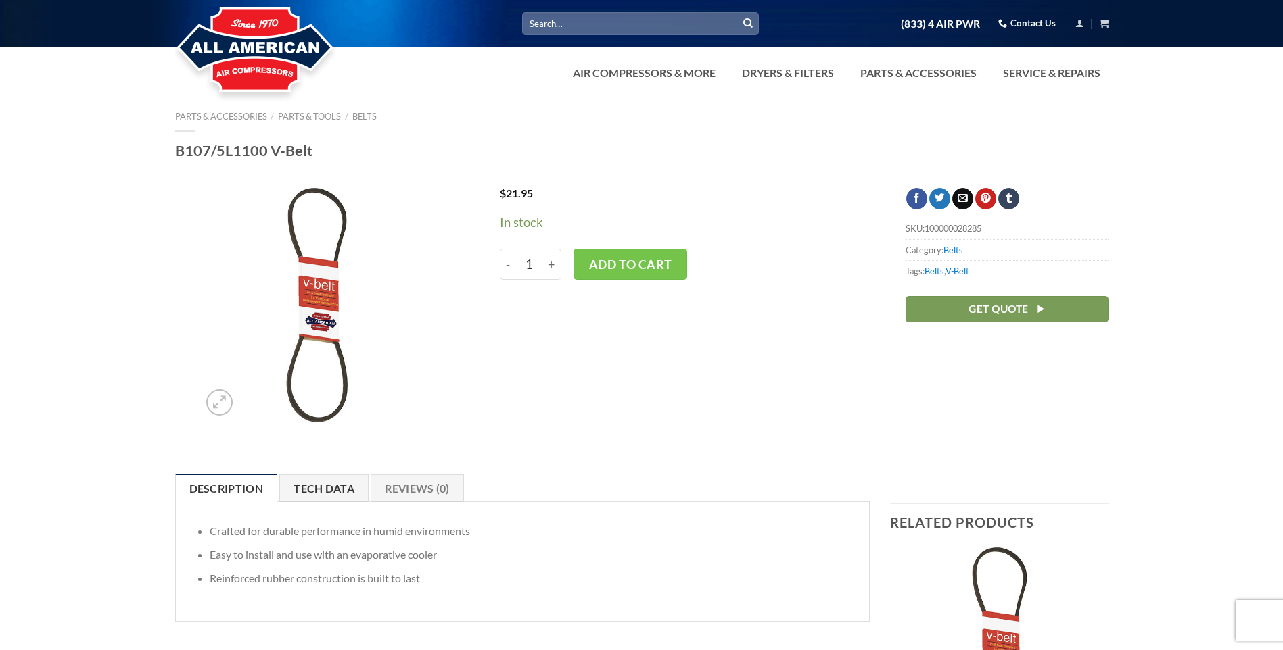
click at [329, 493] on link "Tech Data" at bounding box center [323, 488] width 89 height 28
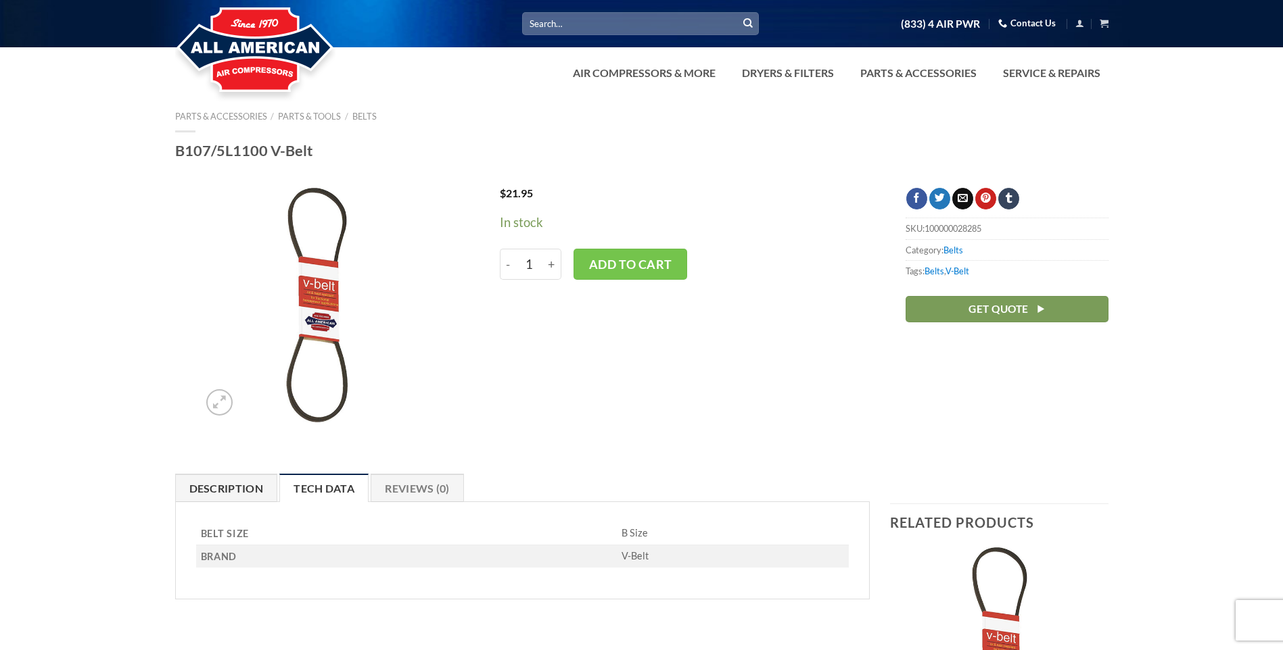
click at [202, 492] on link "Description" at bounding box center [226, 488] width 103 height 28
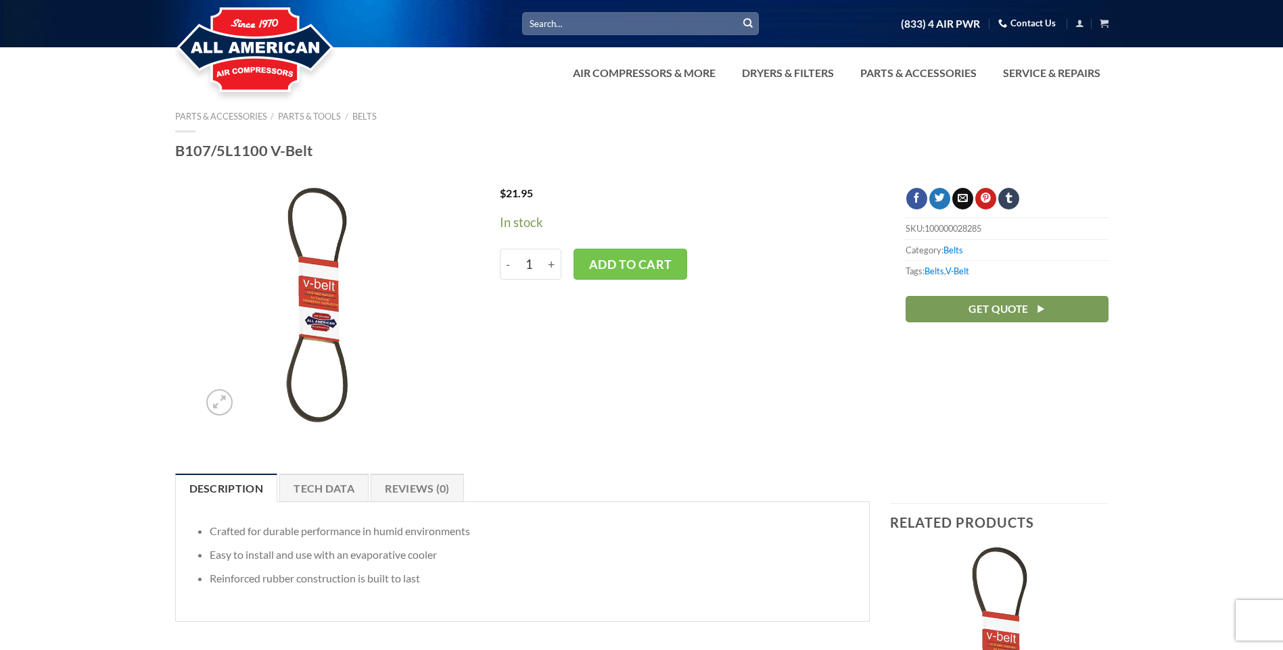
click at [311, 287] on img at bounding box center [316, 305] width 235 height 235
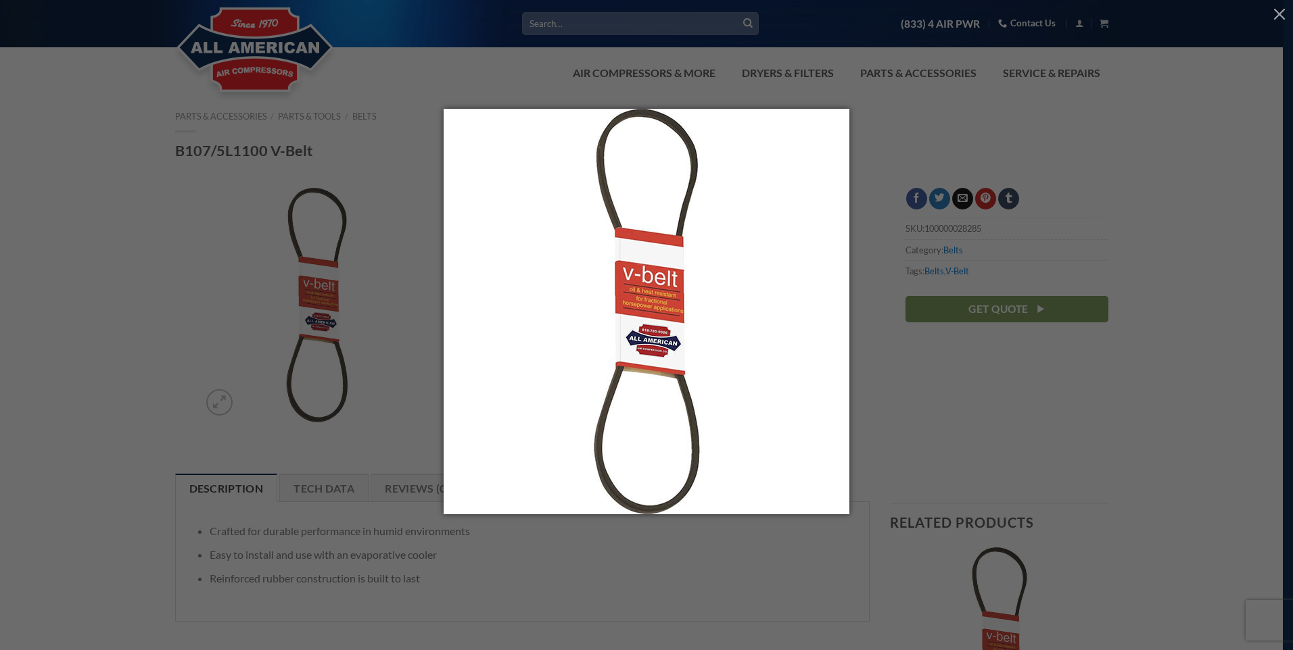
click at [638, 337] on img at bounding box center [647, 325] width 406 height 433
click at [412, 227] on div at bounding box center [646, 325] width 1293 height 650
